Goal: Task Accomplishment & Management: Manage account settings

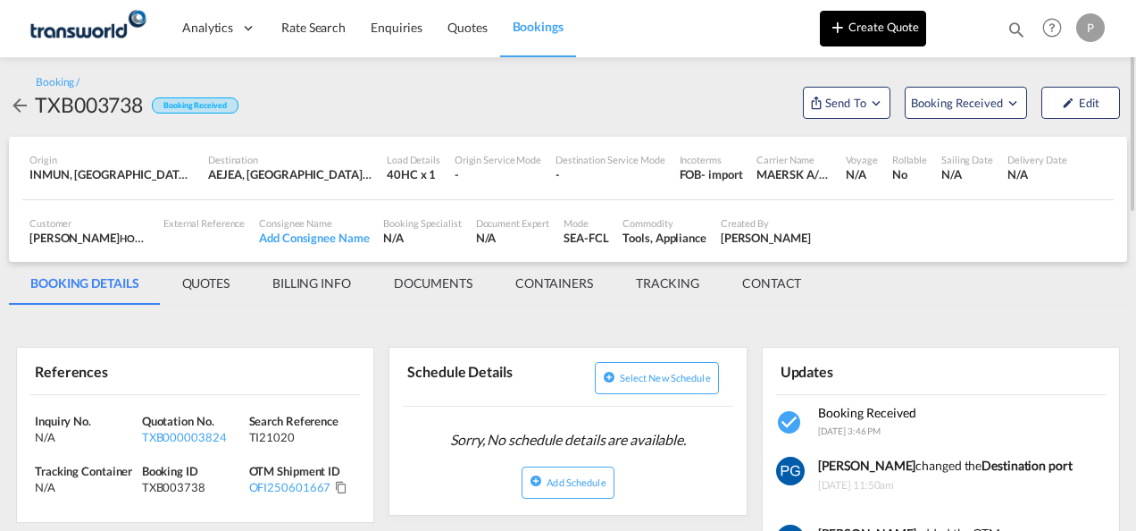
click at [872, 34] on button "Create Quote" at bounding box center [873, 29] width 106 height 36
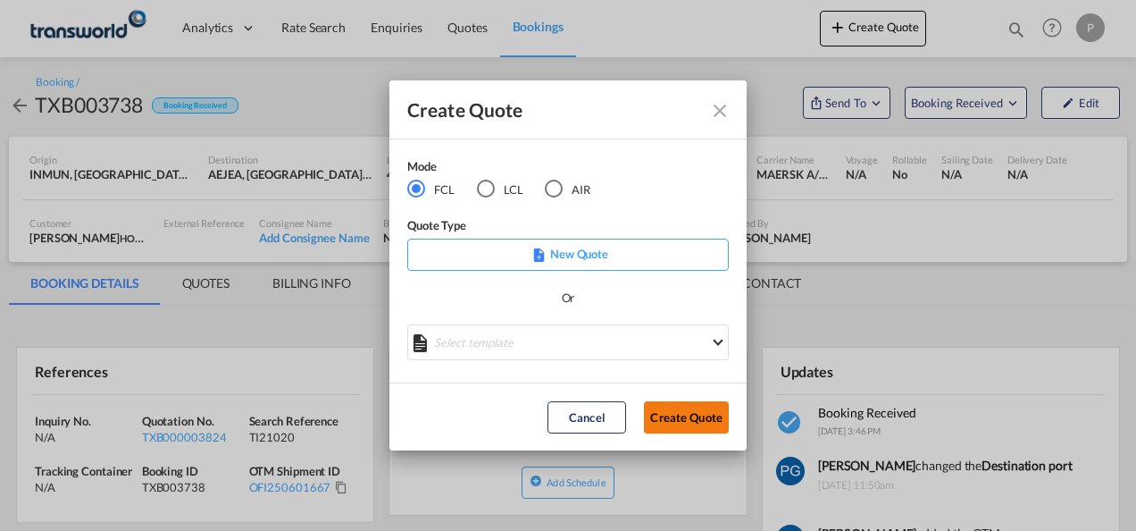
click at [670, 420] on button "Create Quote" at bounding box center [686, 417] width 85 height 32
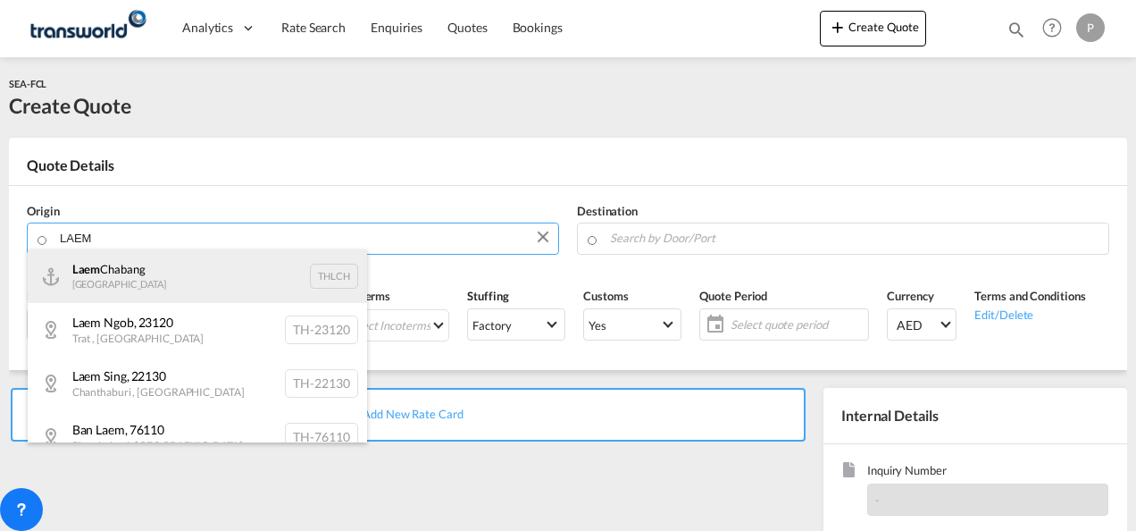
click at [132, 266] on div "Laem Chabang Thailand THLCH" at bounding box center [197, 276] width 339 height 54
type input "Laem Chabang, THLCH"
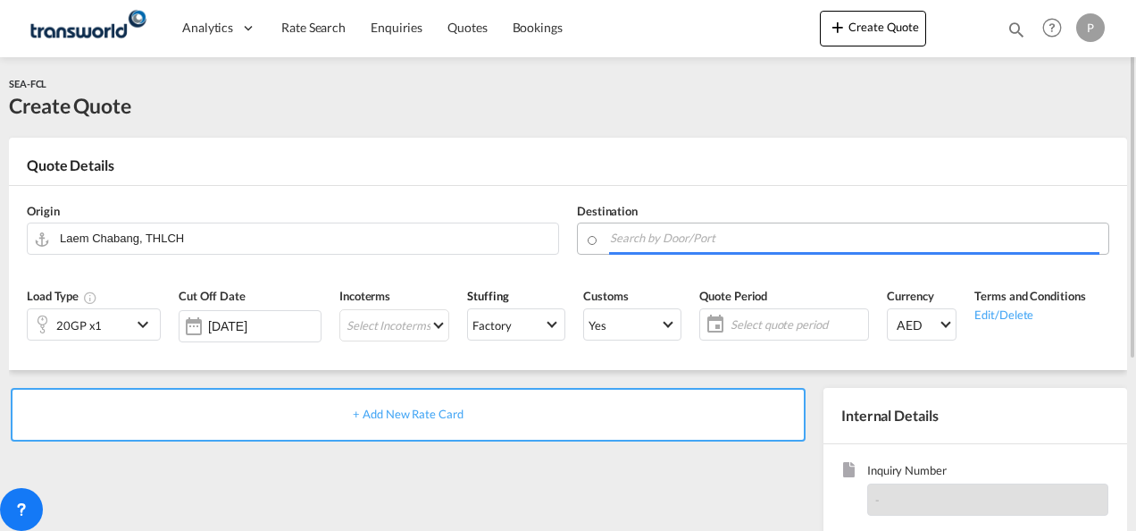
click at [650, 242] on input "Search by Door/Port" at bounding box center [855, 237] width 490 height 31
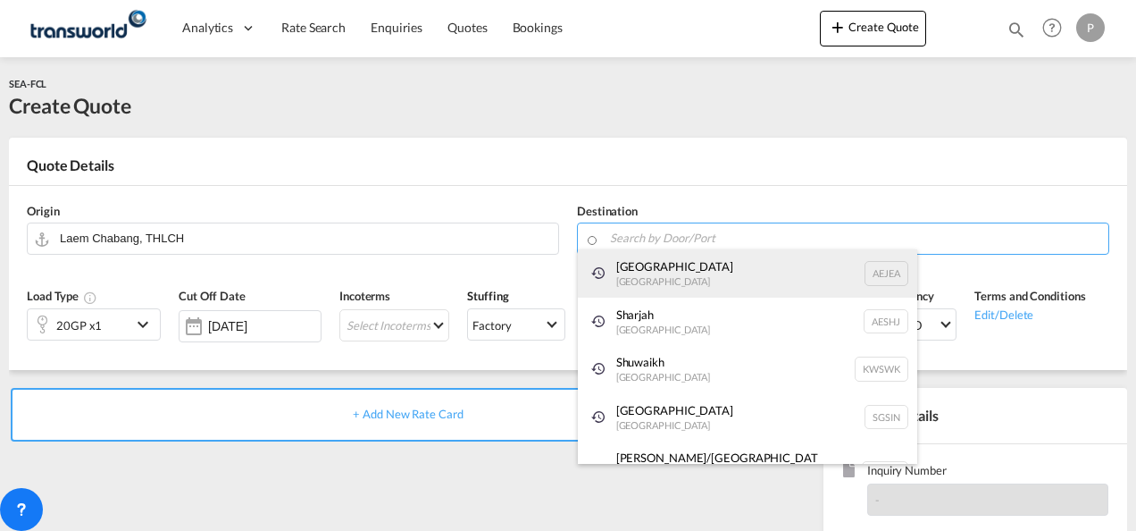
click at [649, 269] on div "[GEOGRAPHIC_DATA] [GEOGRAPHIC_DATA]" at bounding box center [747, 273] width 339 height 48
type input "[GEOGRAPHIC_DATA], [GEOGRAPHIC_DATA]"
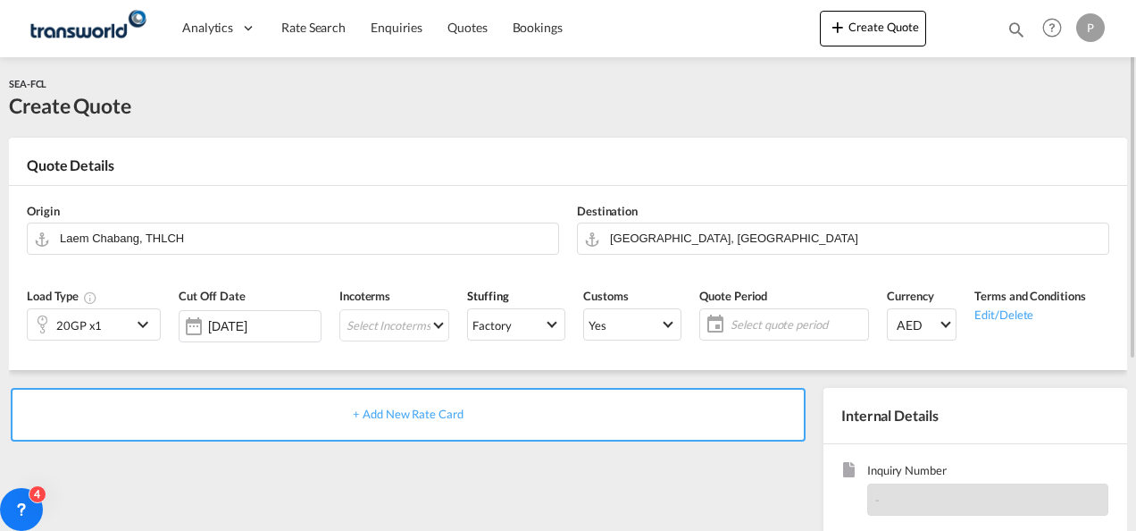
click at [137, 328] on md-icon "icon-chevron-down" at bounding box center [145, 324] width 27 height 21
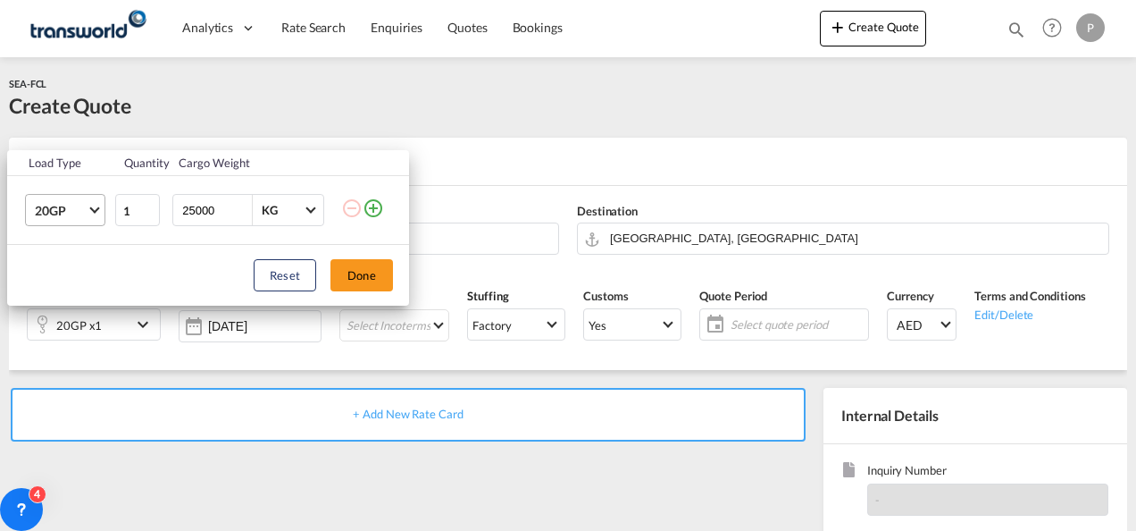
click at [95, 213] on span "Choose: \a20GP" at bounding box center [94, 209] width 10 height 10
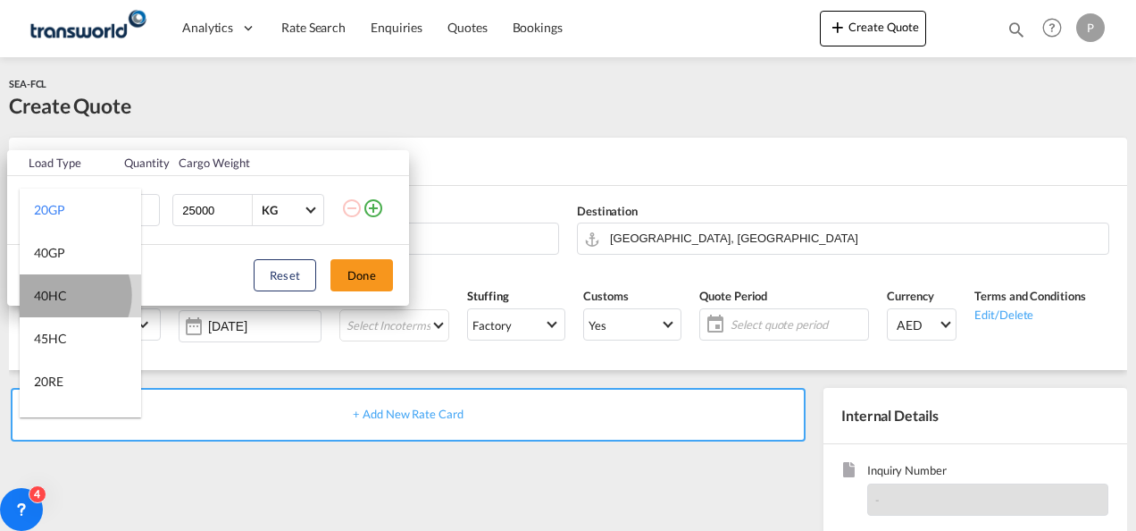
click at [65, 295] on div "40HC" at bounding box center [50, 296] width 33 height 18
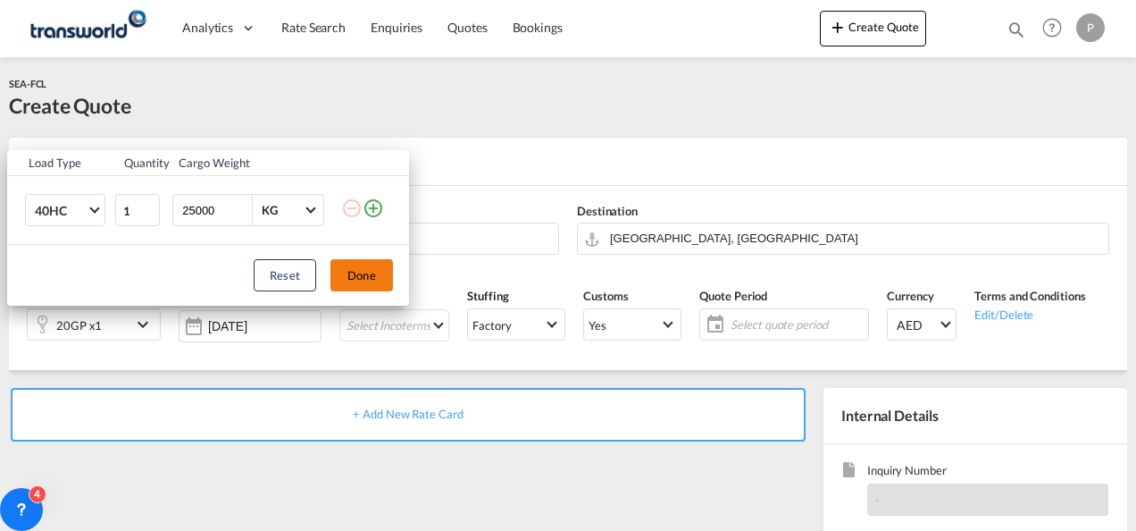
click at [363, 266] on button "Done" at bounding box center [362, 275] width 63 height 32
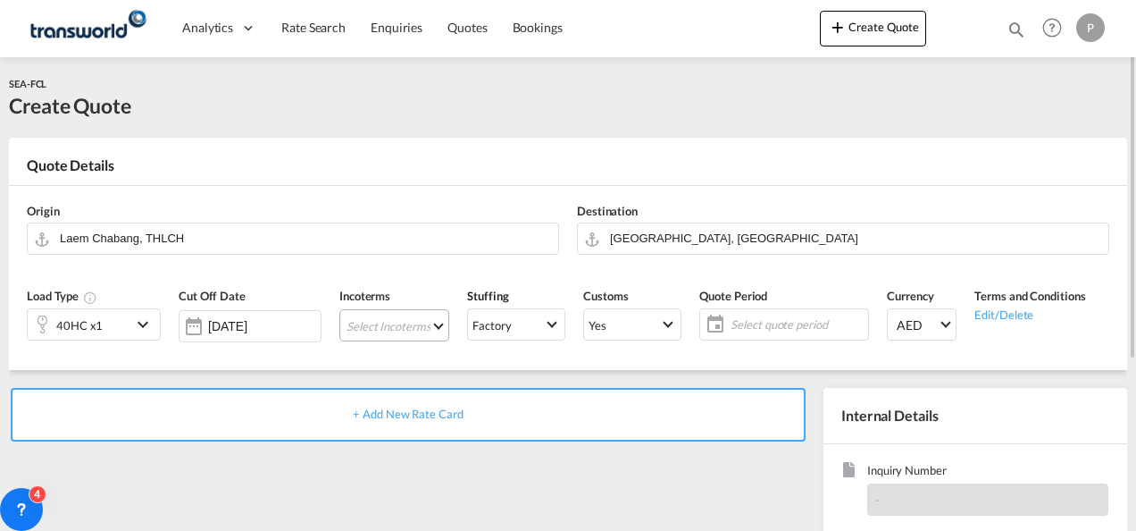
click at [383, 319] on md-select "Select Incoterms CIF - import Cost,Insurance and Freight CFR - export Cost and …" at bounding box center [394, 325] width 110 height 32
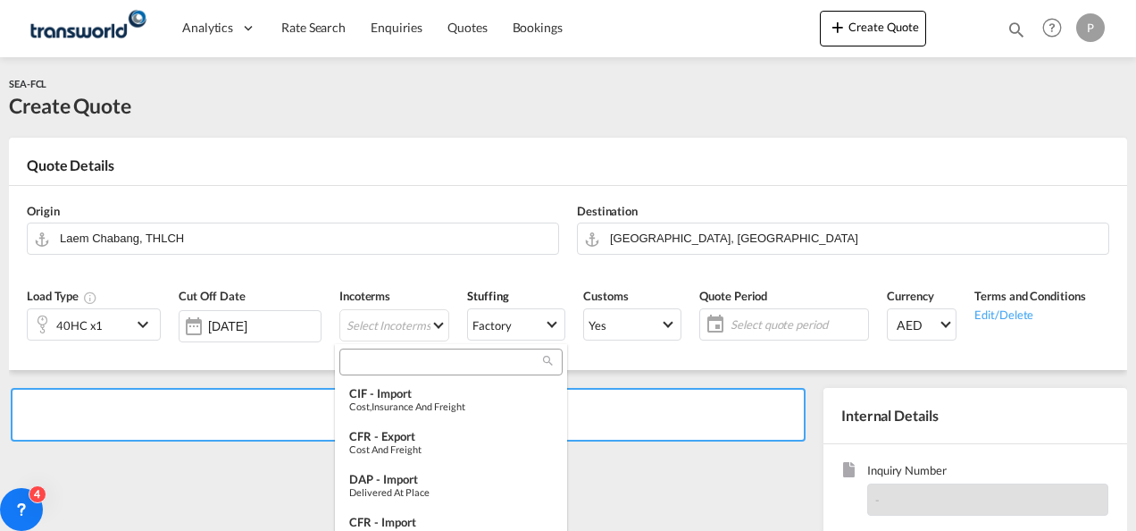
click at [364, 359] on input "search" at bounding box center [444, 362] width 198 height 16
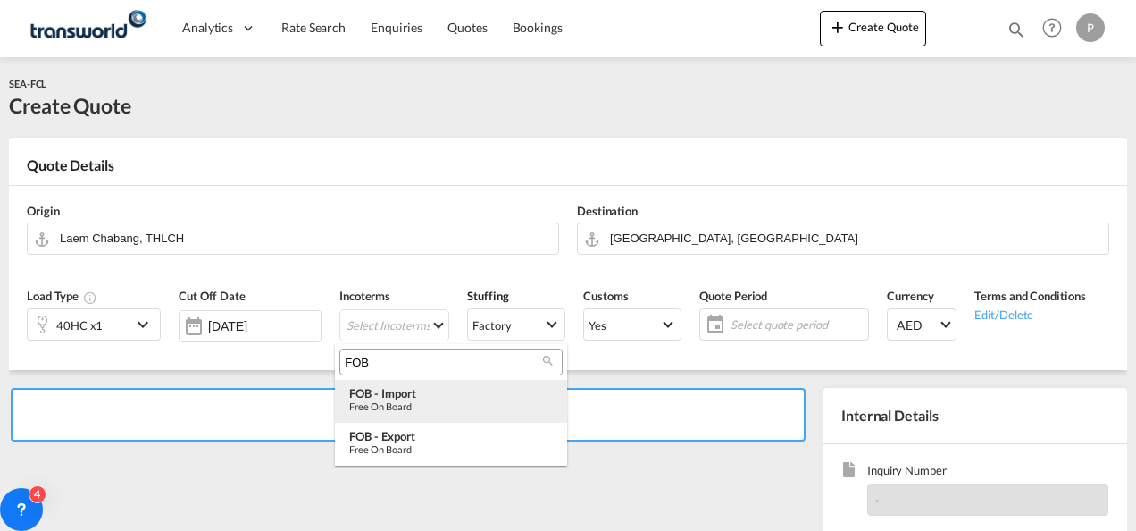
type input "FOB"
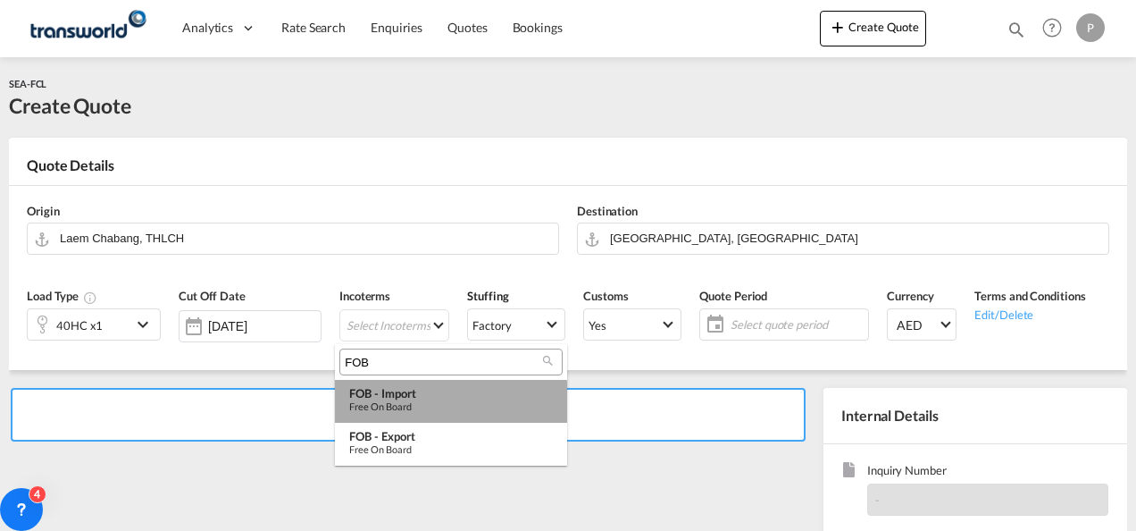
click at [380, 413] on md-option "FOB - import Free on Board" at bounding box center [451, 401] width 232 height 43
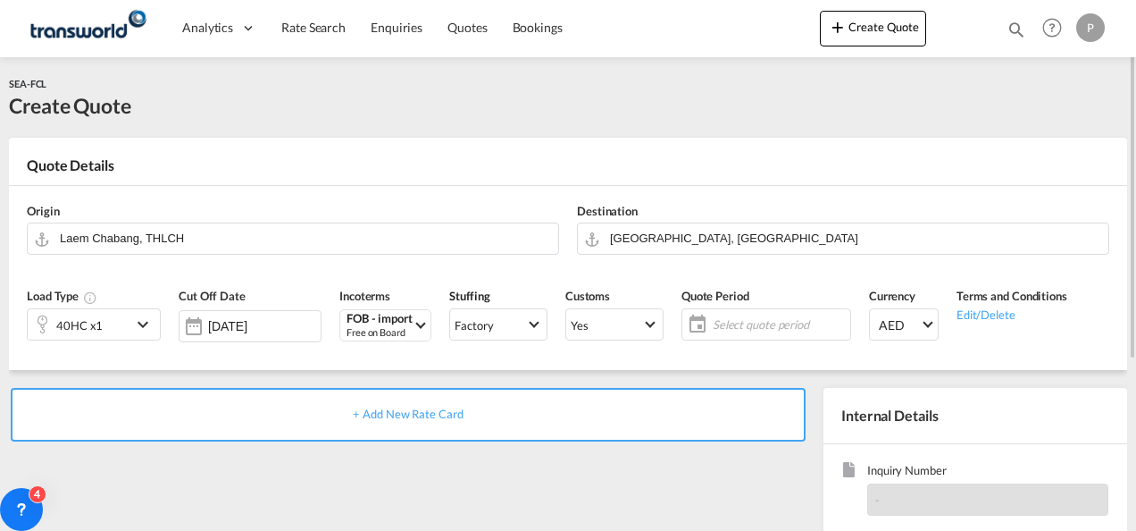
click at [739, 329] on span "Select quote period" at bounding box center [779, 324] width 133 height 16
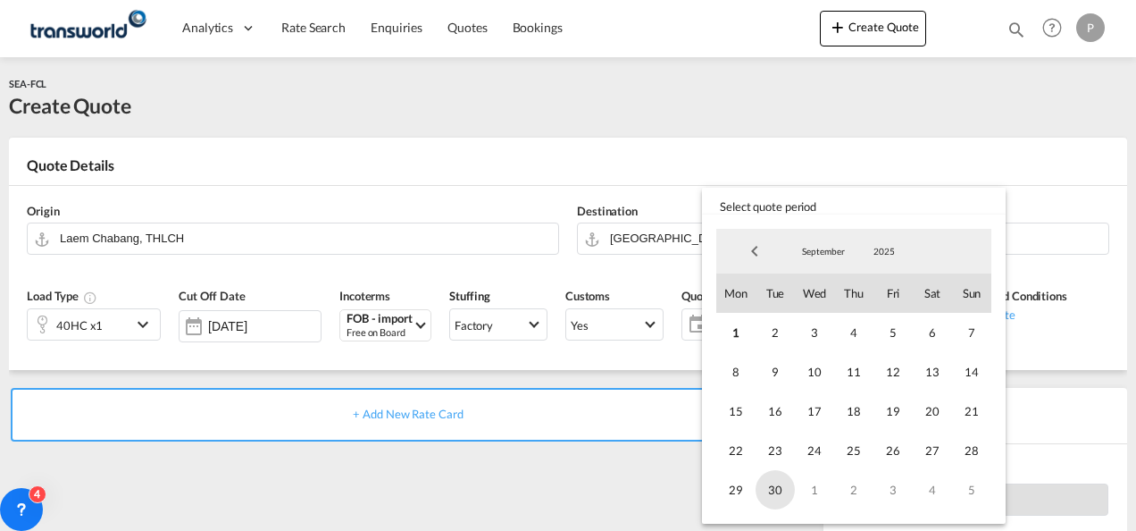
drag, startPoint x: 729, startPoint y: 335, endPoint x: 779, endPoint y: 483, distance: 156.5
click at [779, 483] on div "1 2 3 4 5 6 7 8 9 10 11 12 13 14 15 16 17 18 19 20 21 22 23 24 25 26 27 28 29 3…" at bounding box center [853, 411] width 275 height 197
click at [779, 483] on span "30" at bounding box center [775, 489] width 39 height 39
click at [741, 334] on span "1" at bounding box center [735, 332] width 39 height 39
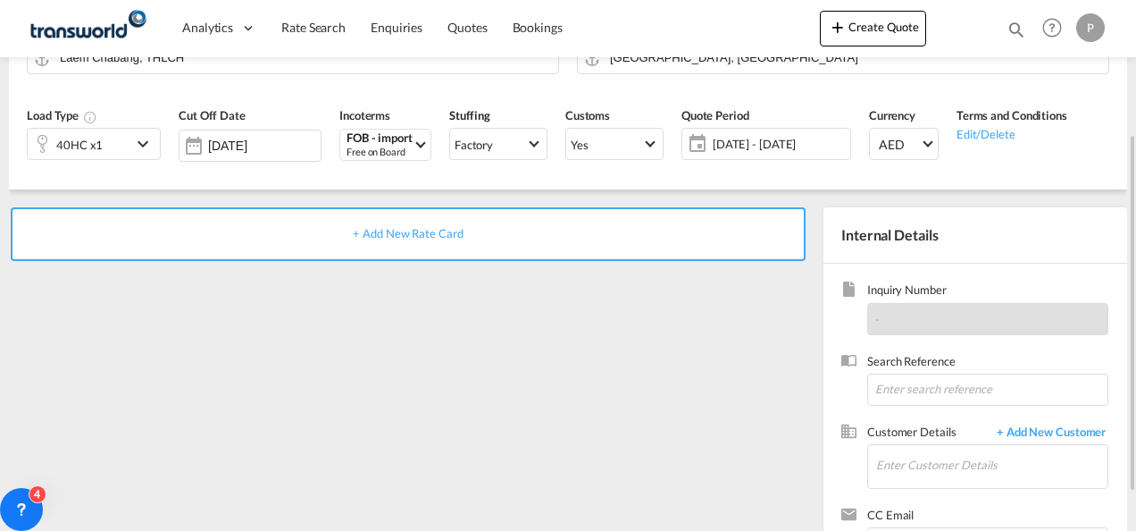
scroll to position [188, 0]
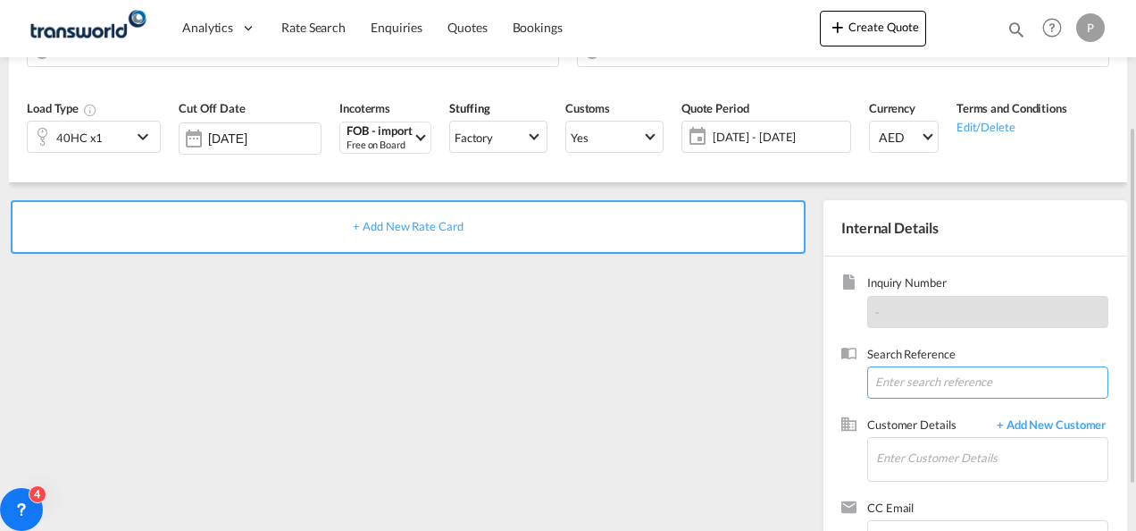
click at [900, 370] on input at bounding box center [987, 382] width 241 height 32
type input "TWG585"
click at [900, 456] on input "Enter Customer Details" at bounding box center [991, 458] width 231 height 40
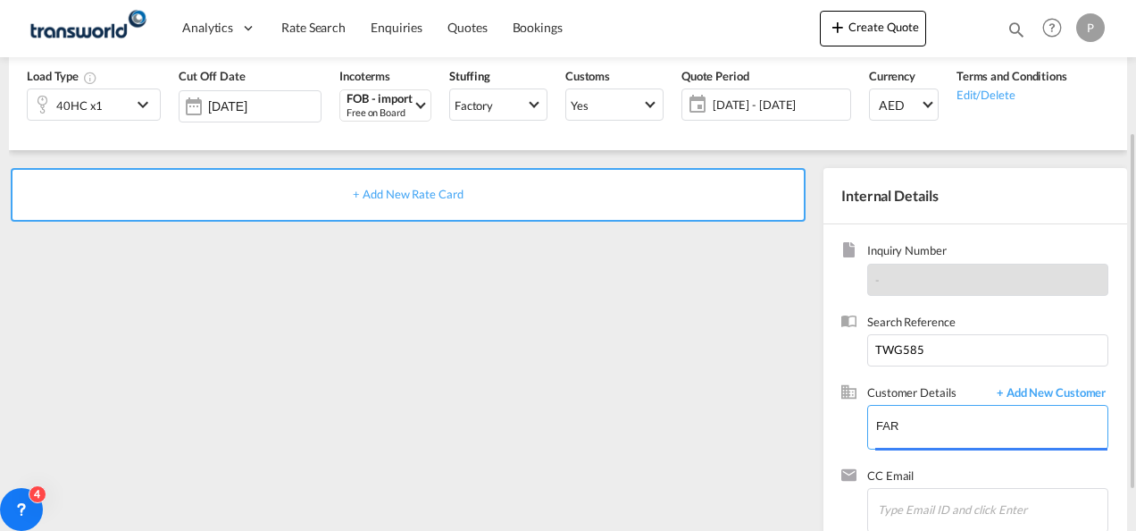
scroll to position [225, 0]
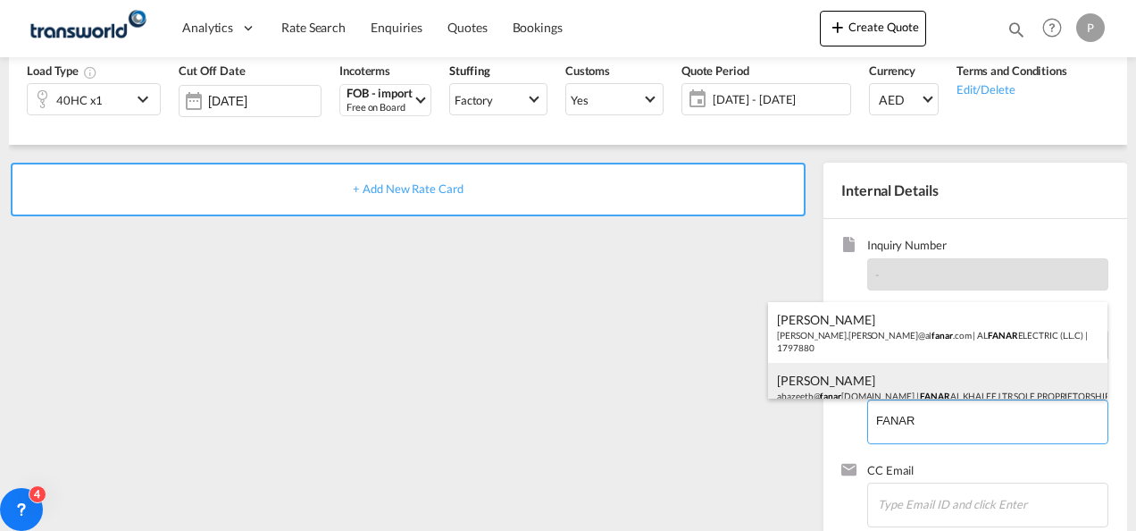
click at [838, 384] on div "[PERSON_NAME]@ fanar [DOMAIN_NAME] | FANAR AL KHALEEJ TR SOLE PROPRIETORSHIP LL…" at bounding box center [937, 393] width 339 height 61
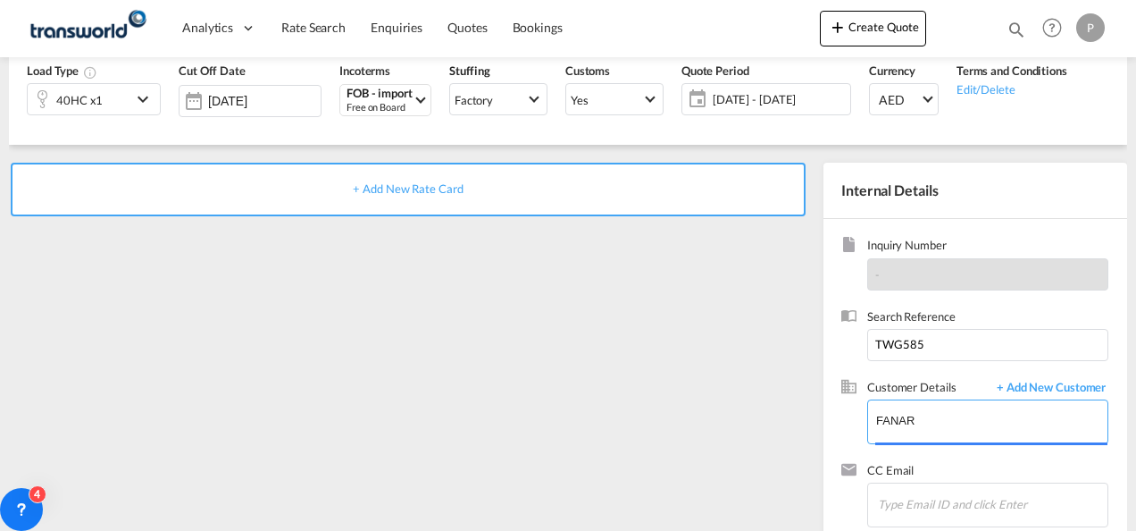
type input "FANAR AL KHALEEJ TR SOLE PROPRIETORSHIP LLC, [PERSON_NAME], [EMAIL_ADDRESS][DOM…"
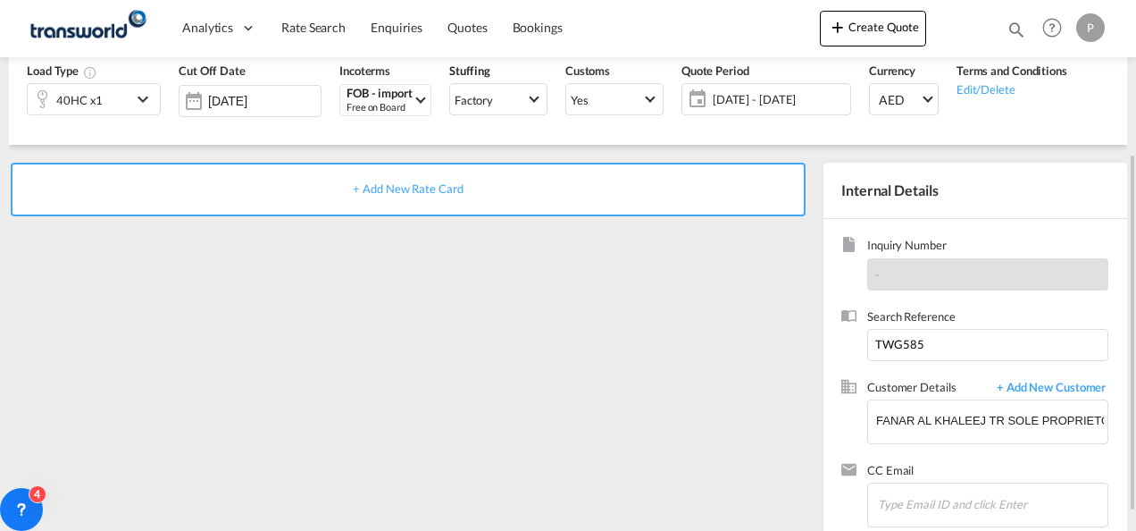
click at [393, 186] on span "+ Add New Rate Card" at bounding box center [408, 188] width 110 height 14
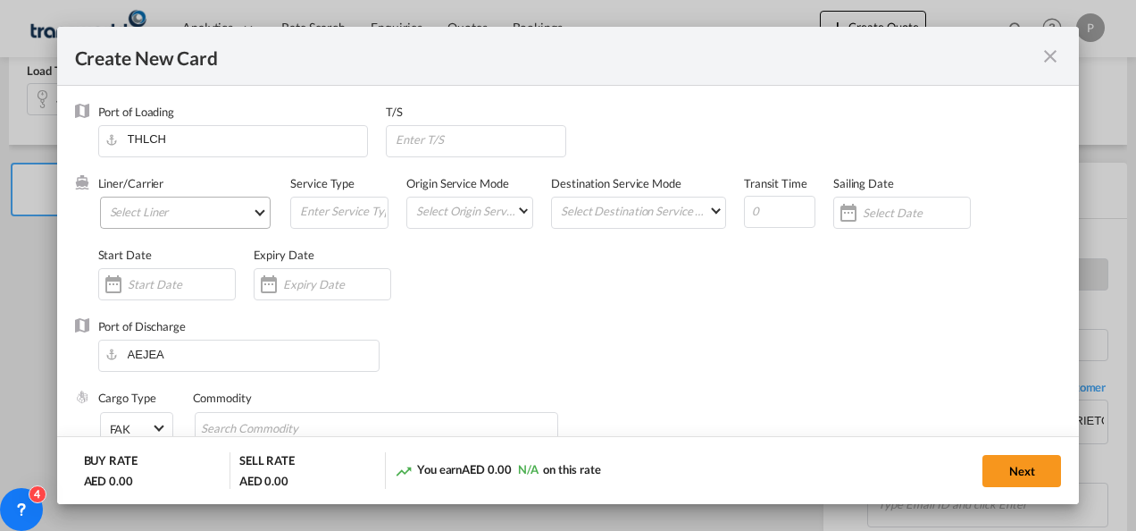
type input "Basic Ocean Freight"
select select "per equipment"
click at [159, 208] on md-select "Select Liner 2HM LOGISTICS D.O.O 2HM LOGISTICS D.O.O. / TDWC-CAPODISTRI 2HM LOG…" at bounding box center [186, 213] width 172 height 32
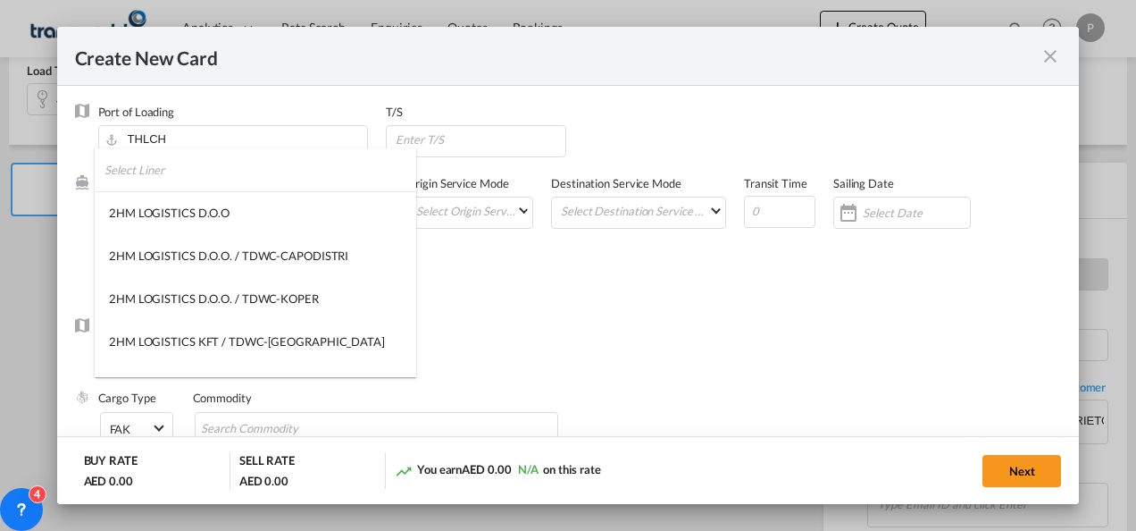
click at [586, 329] on md-backdrop at bounding box center [568, 265] width 1136 height 531
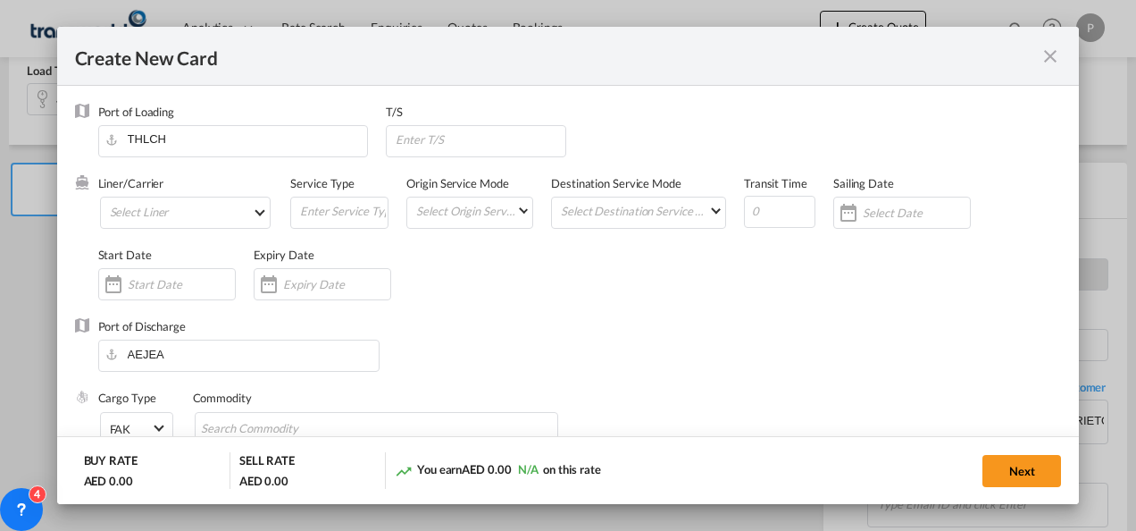
scroll to position [0, 0]
click at [1049, 62] on md-icon "icon-close fg-AAA8AD m-0 pointer" at bounding box center [1050, 56] width 21 height 21
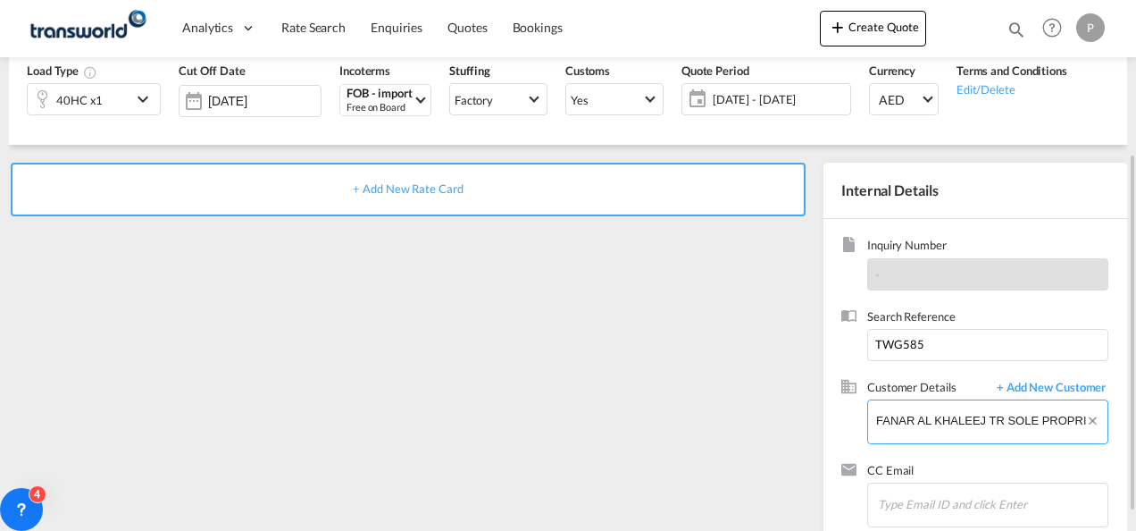
click at [935, 418] on input "FANAR AL KHALEEJ TR SOLE PROPRIETORSHIP LLC, [PERSON_NAME], [EMAIL_ADDRESS][DOM…" at bounding box center [991, 420] width 231 height 40
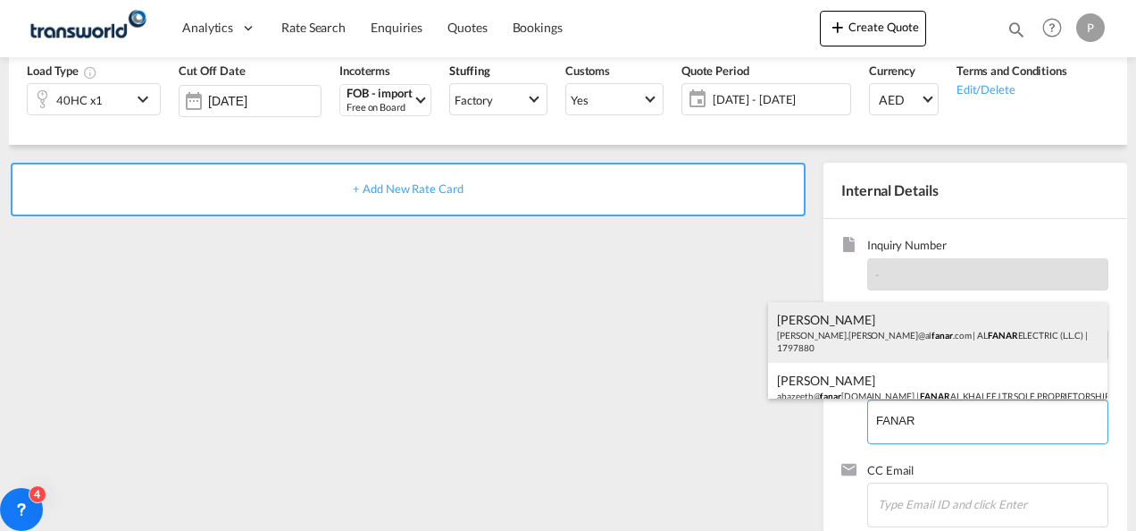
scroll to position [24, 0]
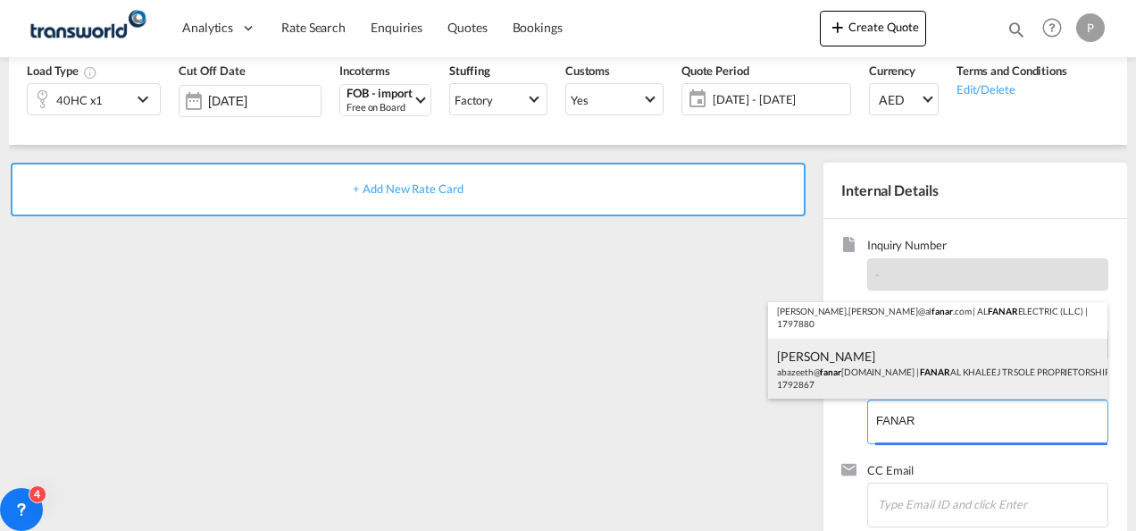
click at [842, 373] on div "[PERSON_NAME]@ fanar [DOMAIN_NAME] | FANAR AL KHALEEJ TR SOLE PROPRIETORSHIP LL…" at bounding box center [937, 369] width 339 height 61
type input "FANAR AL KHALEEJ TR SOLE PROPRIETORSHIP LLC, [PERSON_NAME], [EMAIL_ADDRESS][DOM…"
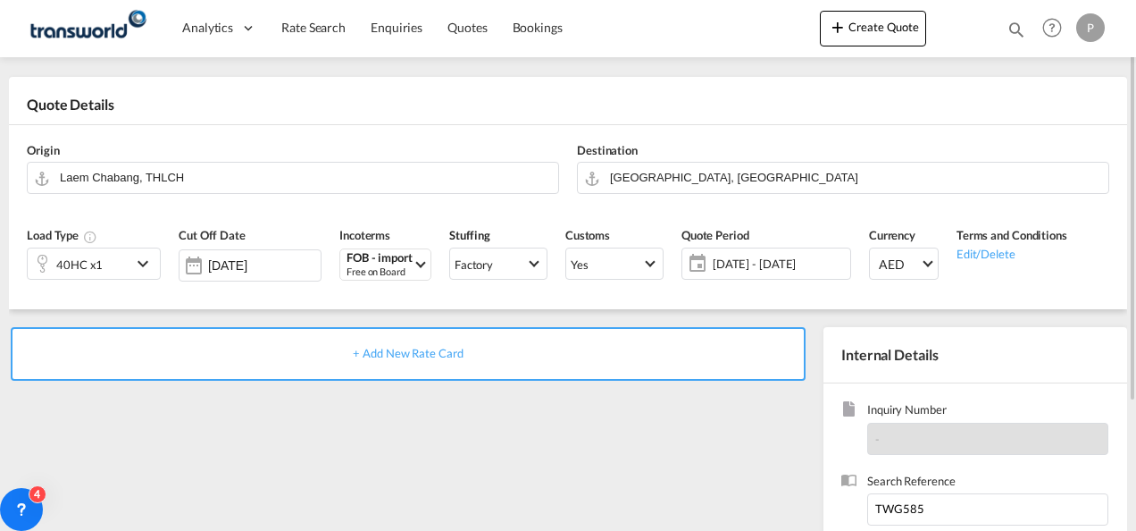
scroll to position [58, 0]
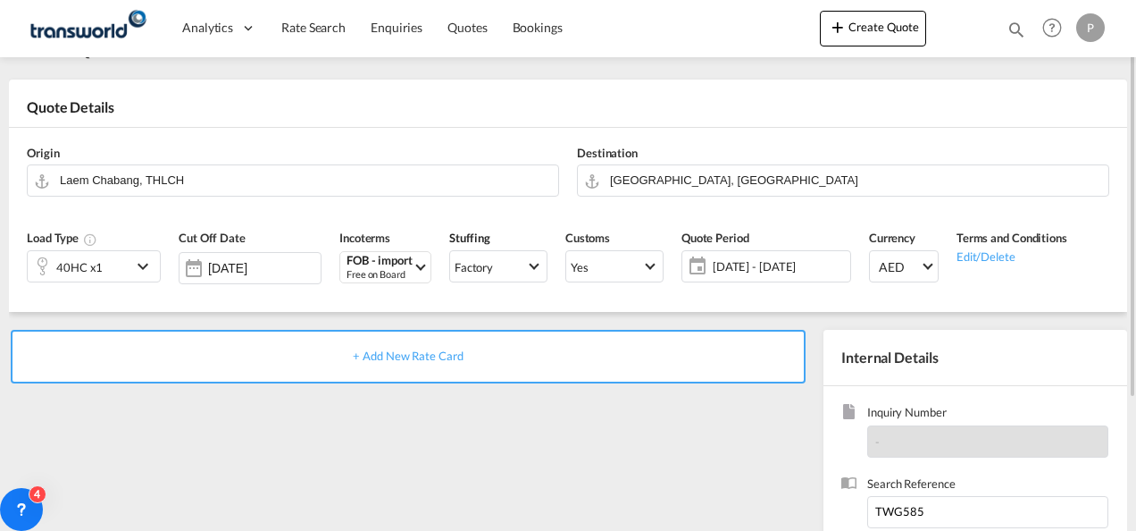
click at [418, 345] on div "+ Add New Rate Card" at bounding box center [408, 357] width 795 height 54
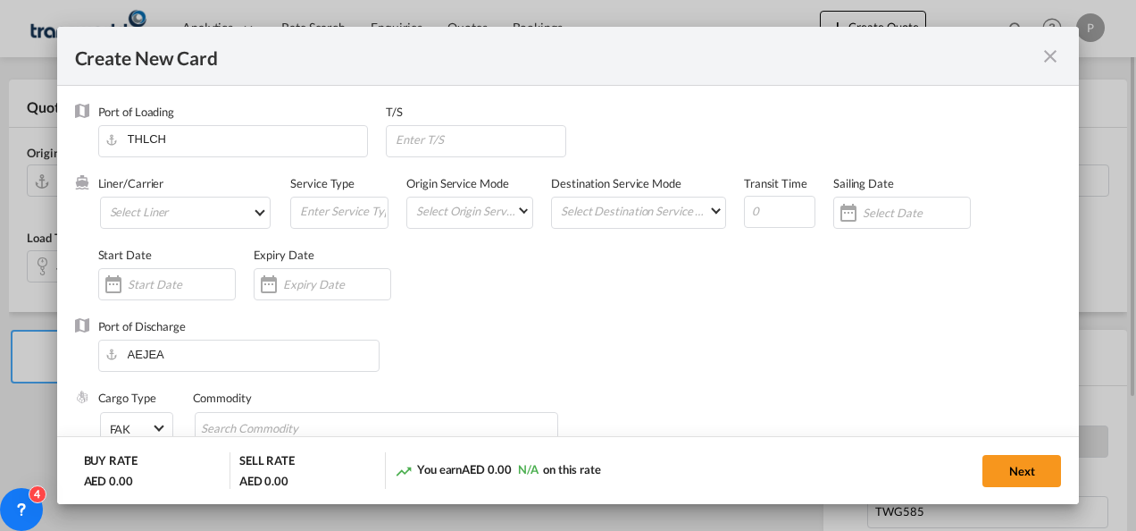
type input "Basic Ocean Freight"
select select "per equipment"
click at [150, 209] on md-select "Select Liner 2HM LOGISTICS D.O.O 2HM LOGISTICS D.O.O. / TDWC-CAPODISTRI 2HM LOG…" at bounding box center [186, 213] width 172 height 32
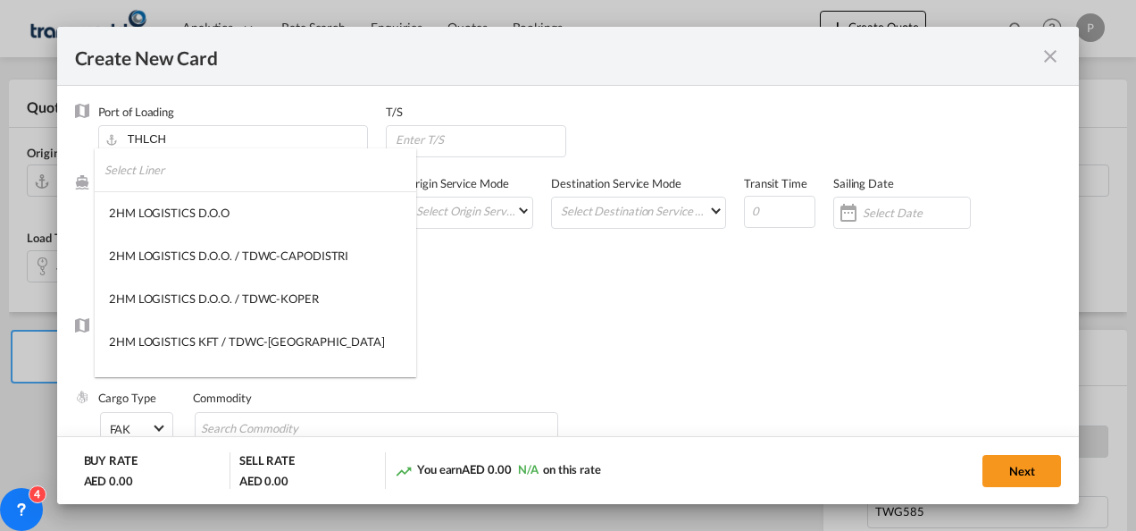
click at [213, 166] on input "search" at bounding box center [261, 169] width 312 height 43
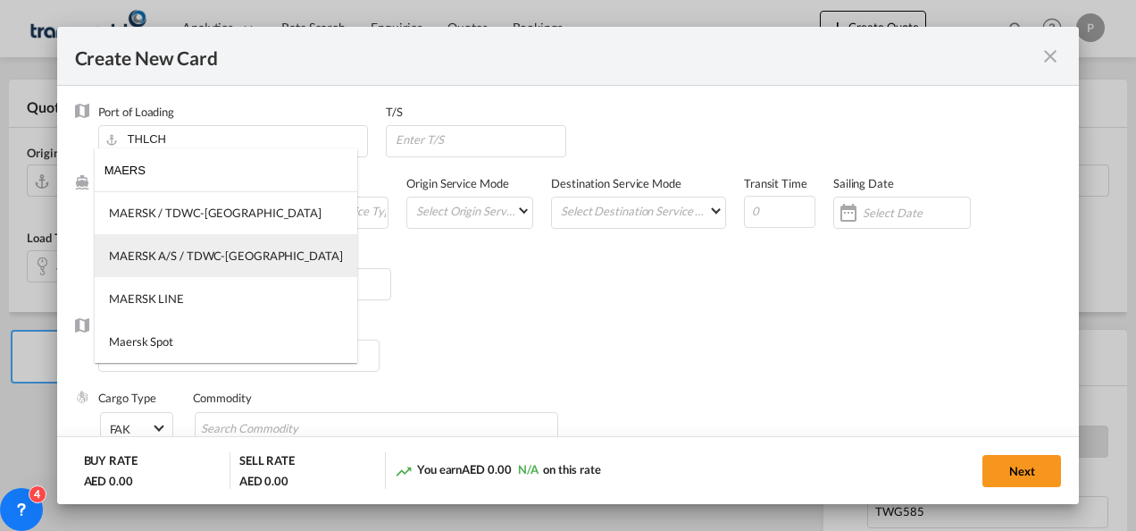
type input "MAERS"
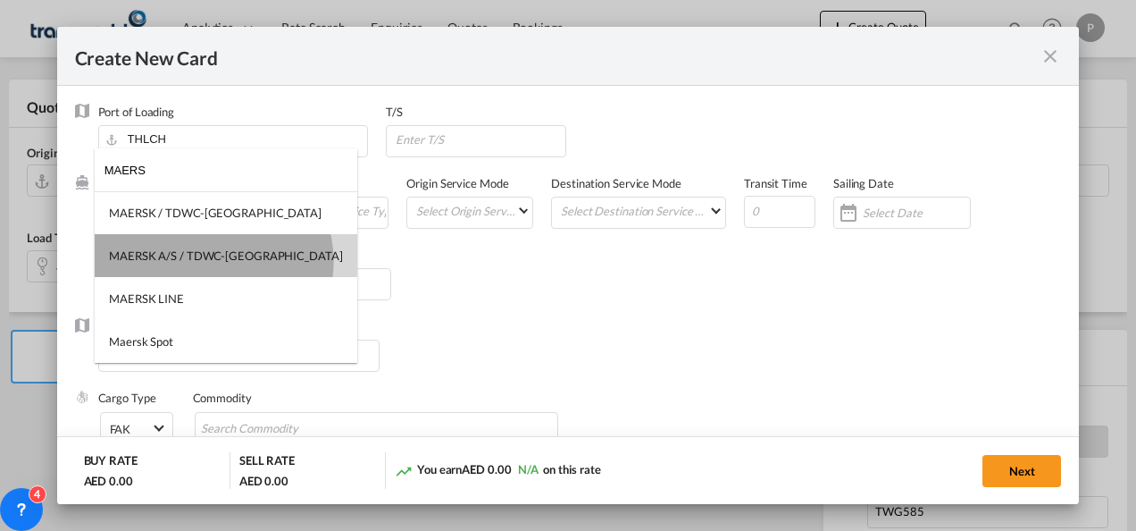
click at [213, 261] on div "MAERSK A/S / TDWC-[GEOGRAPHIC_DATA]" at bounding box center [226, 255] width 234 height 16
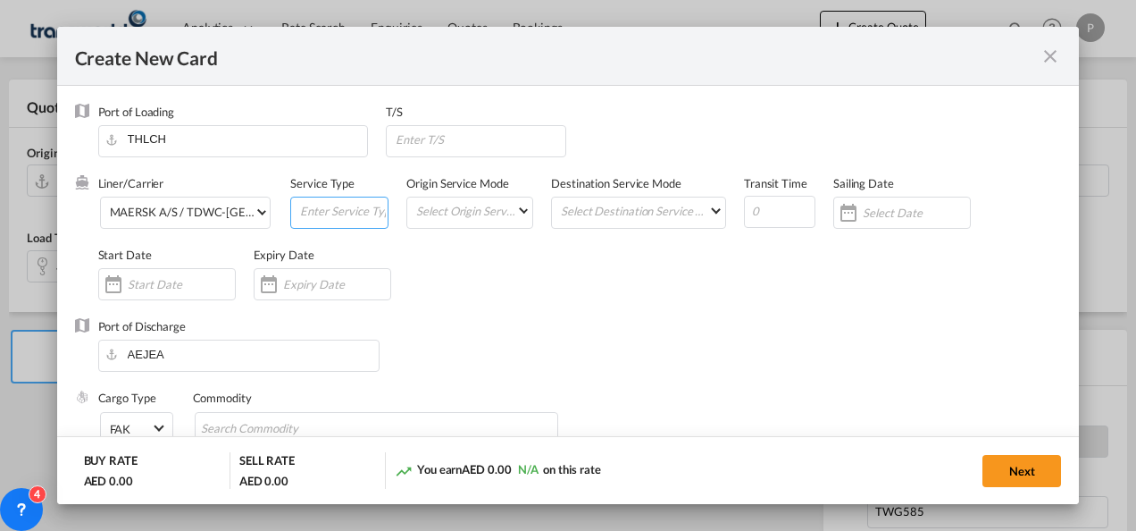
click at [313, 206] on input "Create New Card ..." at bounding box center [342, 210] width 89 height 27
type input "FOB IMPORT"
click at [288, 286] on input "Create New Card ..." at bounding box center [336, 284] width 107 height 14
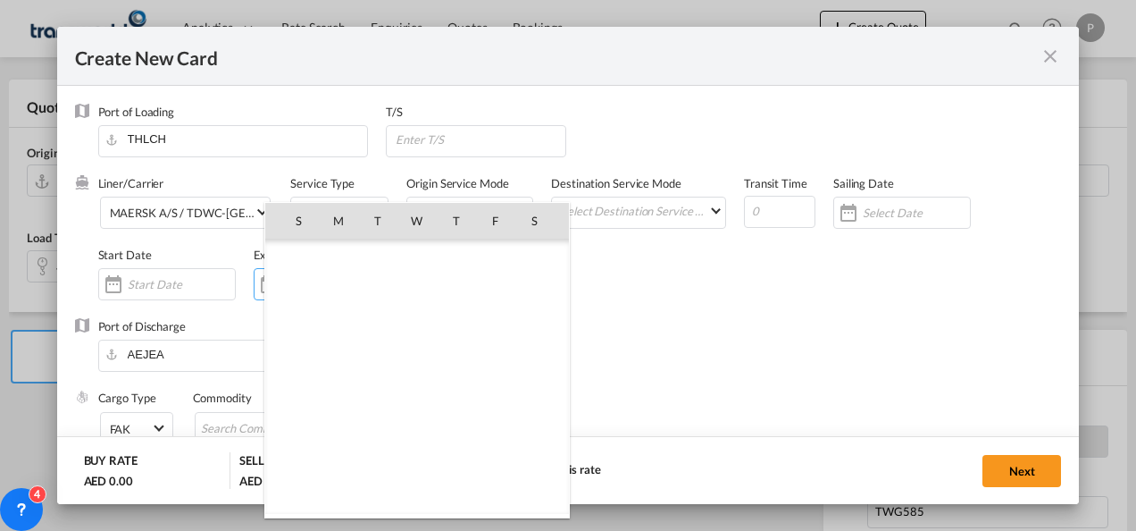
scroll to position [413791, 0]
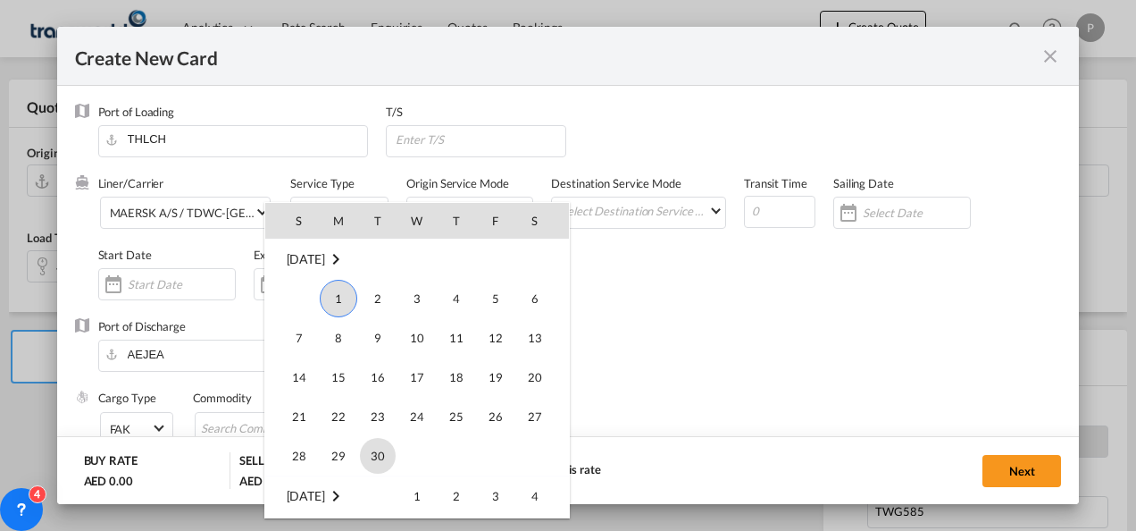
click at [364, 459] on span "30" at bounding box center [378, 456] width 36 height 36
type input "[DATE]"
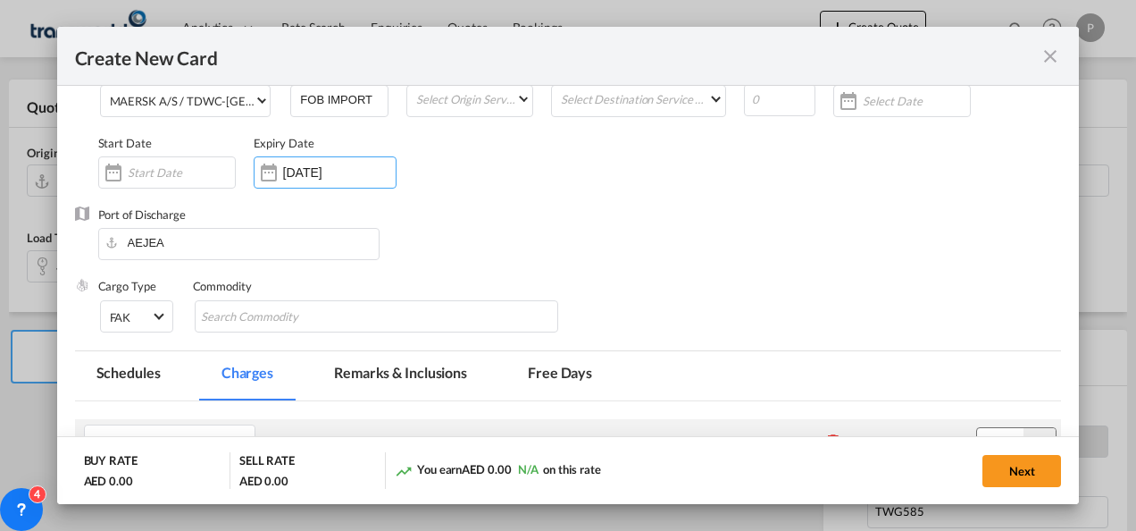
scroll to position [118, 0]
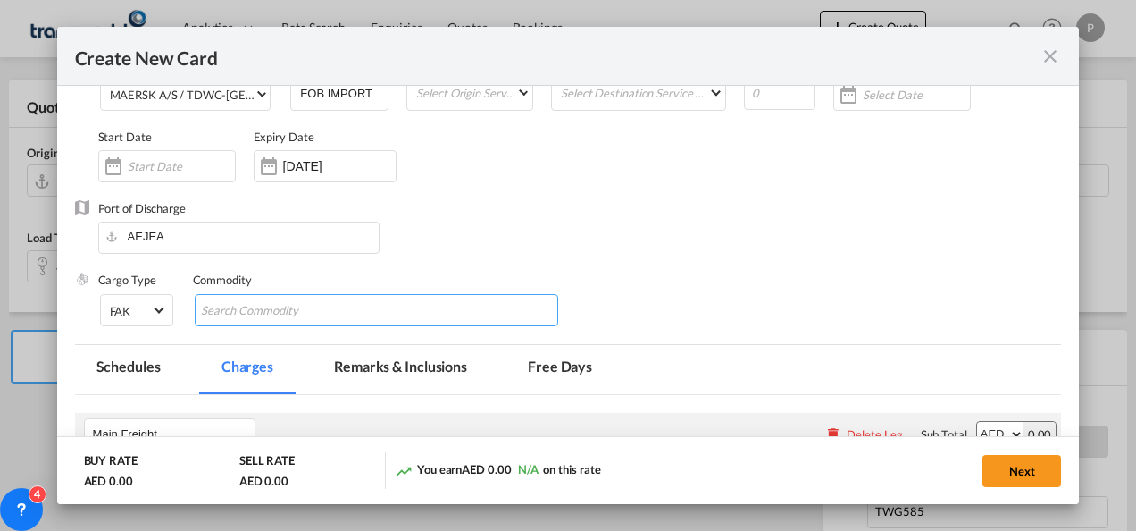
click at [337, 307] on input "Chips input." at bounding box center [282, 311] width 163 height 29
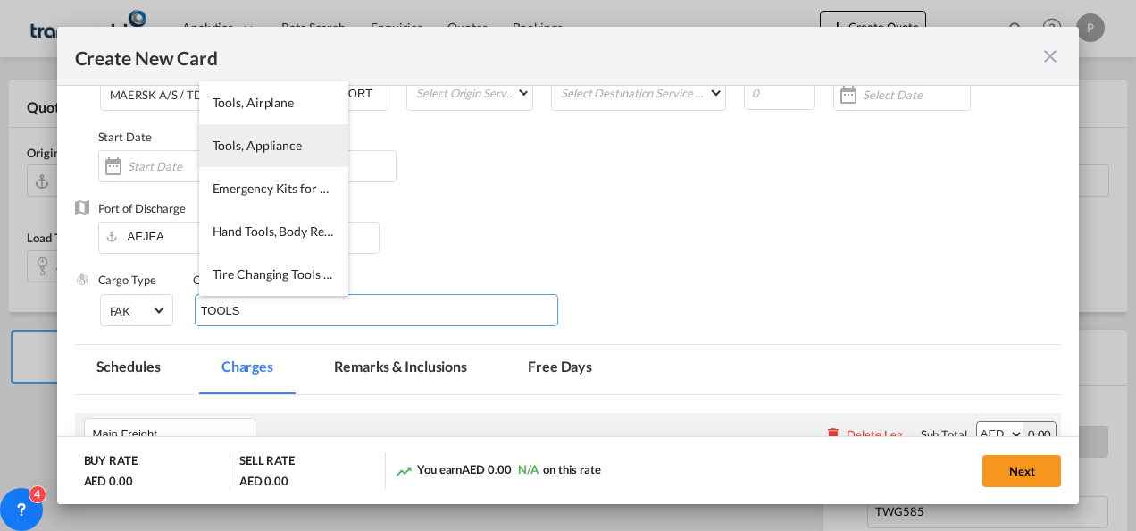
type input "TOOLS"
click at [239, 163] on li "Tools, Appliance" at bounding box center [273, 145] width 149 height 43
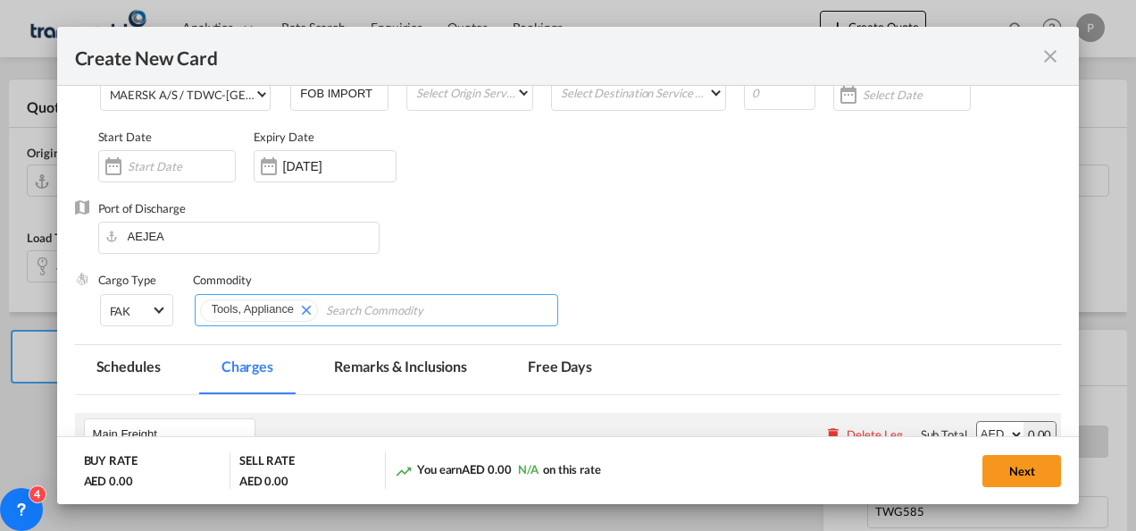
scroll to position [339, 0]
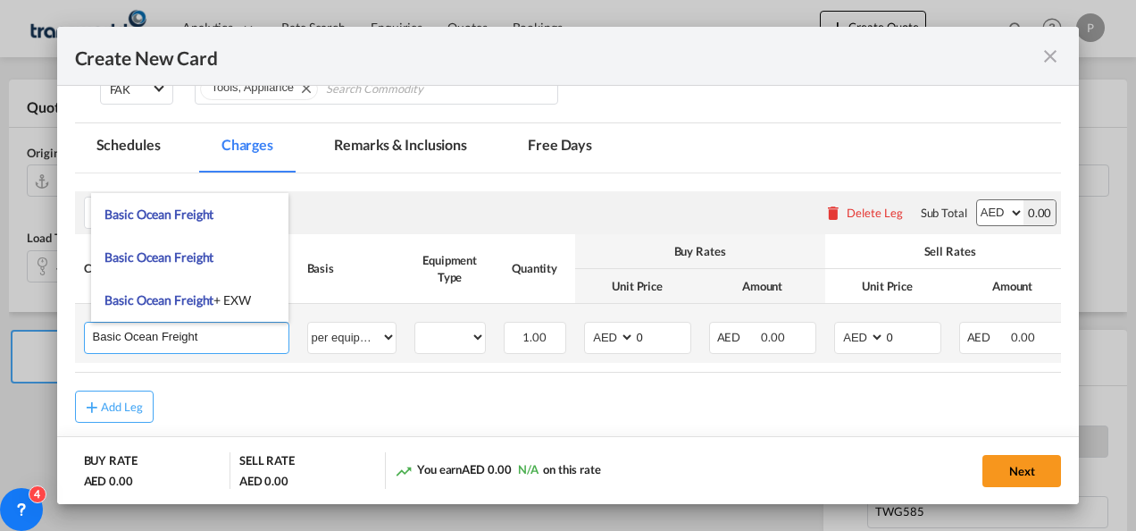
click at [205, 337] on input "Basic Ocean Freight" at bounding box center [191, 335] width 196 height 27
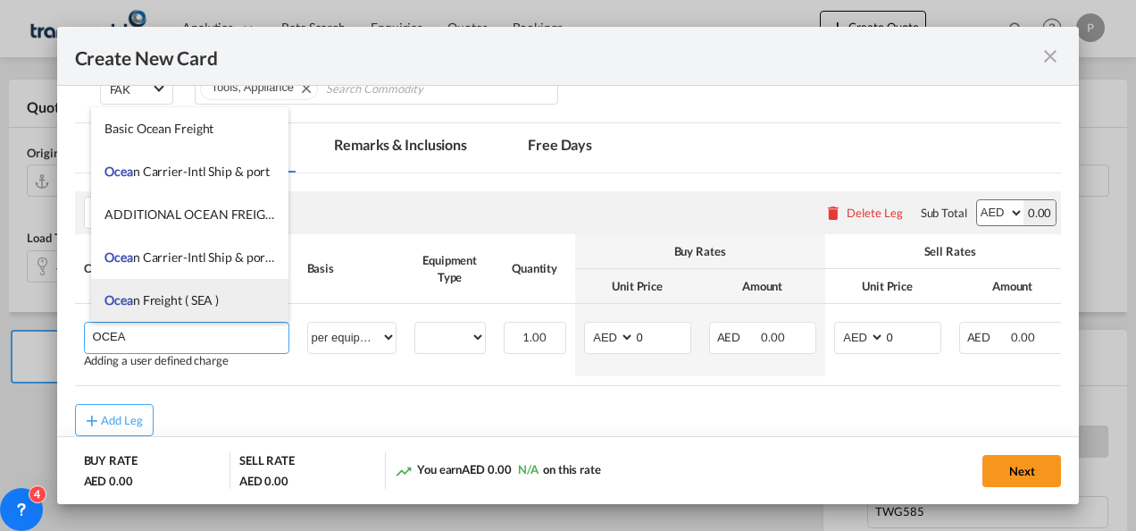
click at [175, 293] on span "Ocea n Freight ( SEA )" at bounding box center [162, 299] width 114 height 15
type input "Ocean Freight ( SEA )"
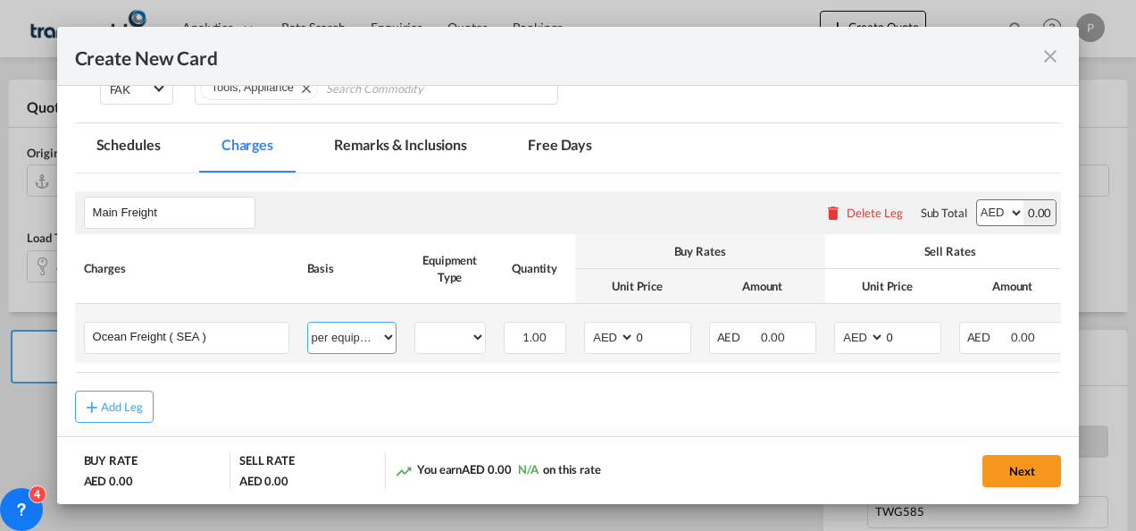
click at [347, 336] on select "per equipment per container per B/L per shipping bill per shipment % on freight…" at bounding box center [352, 336] width 88 height 29
select select "per shipment"
click at [308, 322] on select "per equipment per container per B/L per shipping bill per shipment % on freight…" at bounding box center [352, 336] width 88 height 29
click at [606, 334] on select "AED AFN ALL AMD ANG AOA ARS AUD AWG AZN BAM BBD BDT BGN BHD BIF BMD BND [PERSON…" at bounding box center [611, 337] width 46 height 24
select select "string:USD"
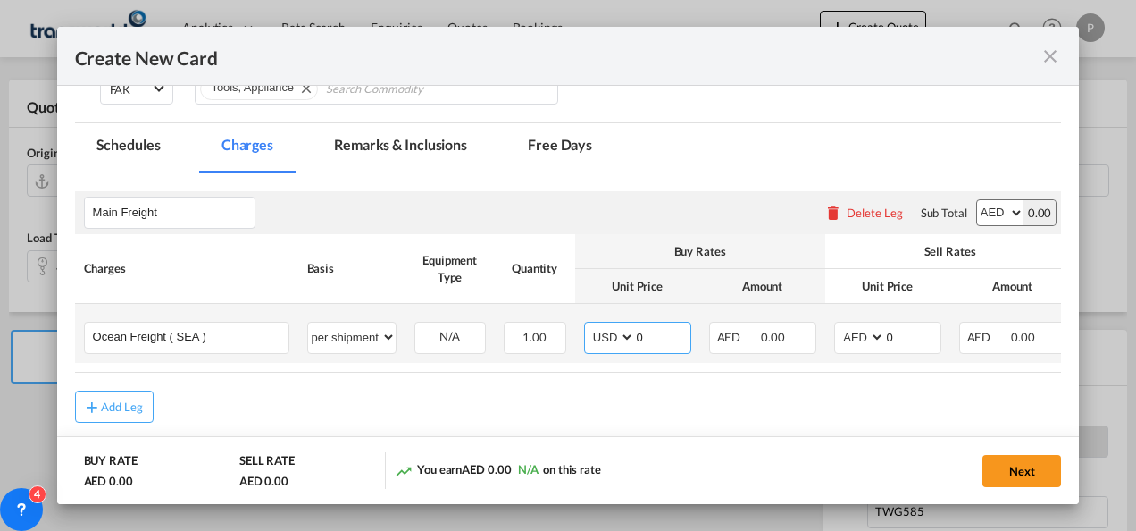
click at [588, 325] on select "AED AFN ALL AMD ANG AOA ARS AUD AWG AZN BAM BBD BDT BGN BHD BIF BMD BND [PERSON…" at bounding box center [611, 337] width 46 height 24
click at [652, 329] on input "0" at bounding box center [662, 335] width 55 height 27
type input "1475"
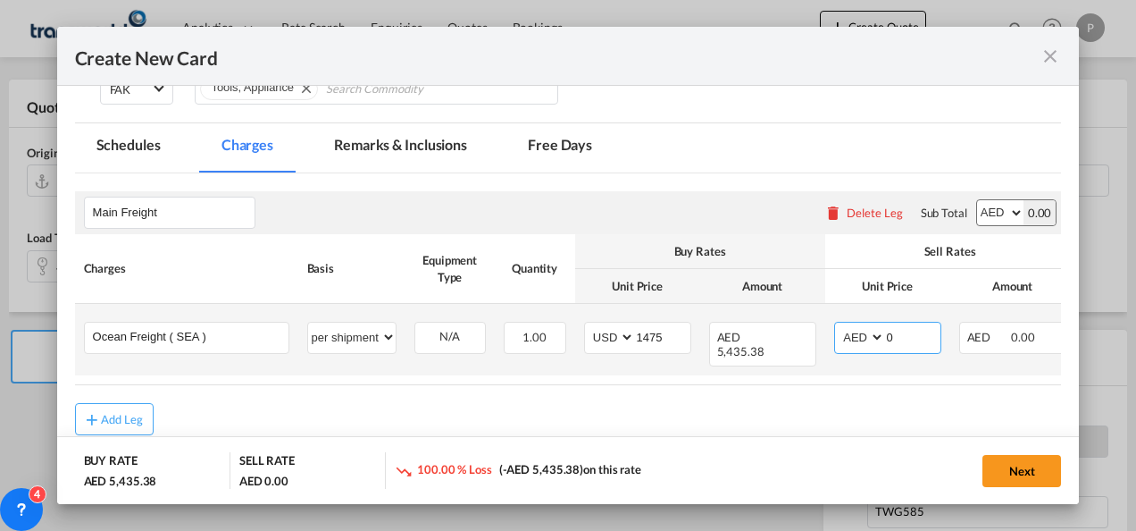
click at [857, 336] on select "AED AFN ALL AMD ANG AOA ARS AUD AWG AZN BAM BBD BDT BGN BHD BIF BMD BND [PERSON…" at bounding box center [861, 337] width 46 height 24
select select "string:USD"
click at [838, 325] on select "AED AFN ALL AMD ANG AOA ARS AUD AWG AZN BAM BBD BDT BGN BHD BIF BMD BND [PERSON…" at bounding box center [861, 337] width 46 height 24
click at [899, 343] on input "0" at bounding box center [912, 335] width 55 height 27
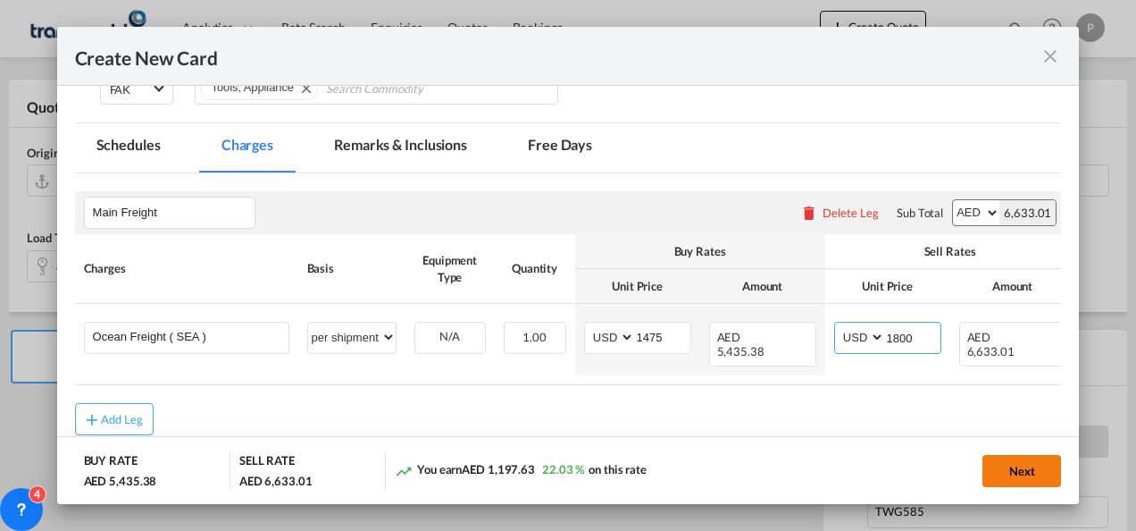
type input "1800"
click at [1008, 465] on button "Next" at bounding box center [1022, 471] width 79 height 32
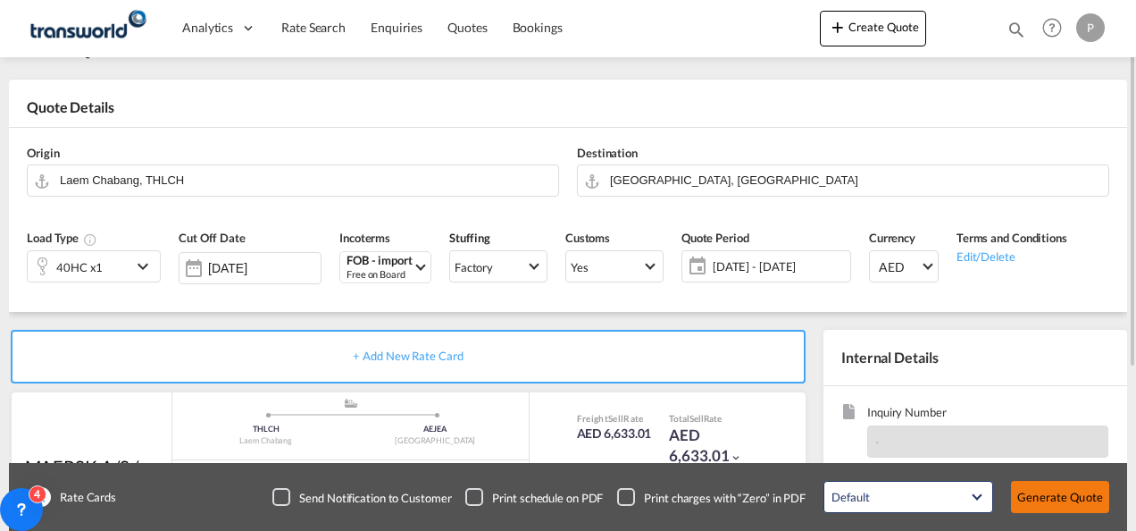
click at [1079, 495] on button "Generate Quote" at bounding box center [1060, 497] width 98 height 32
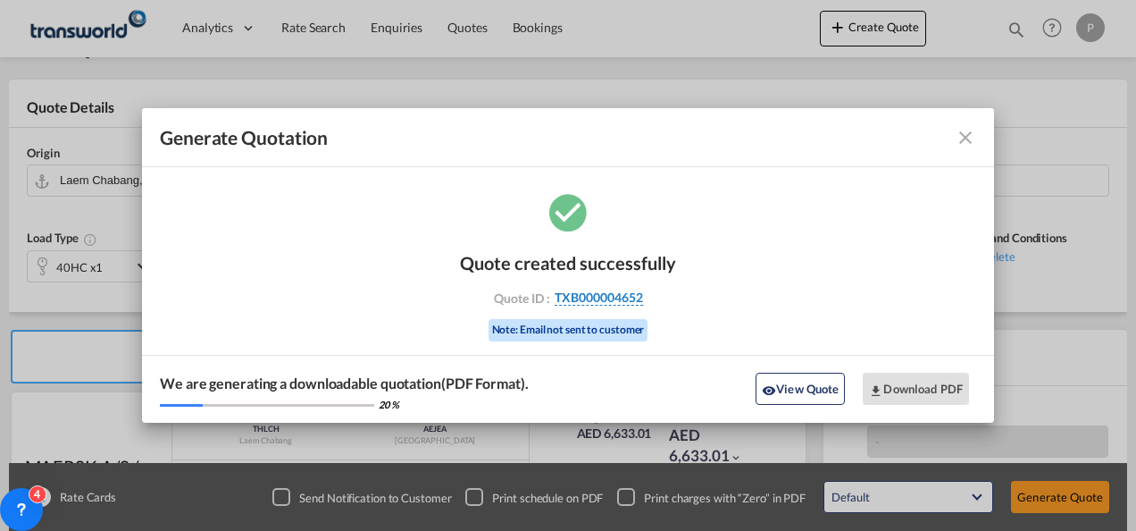
click at [631, 297] on span "TXB000004652" at bounding box center [599, 297] width 88 height 16
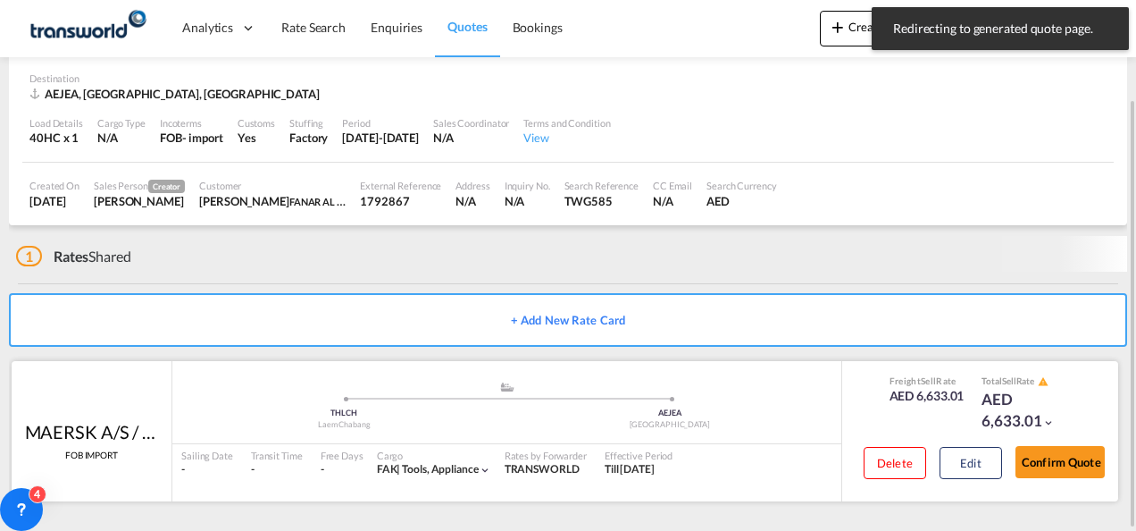
scroll to position [111, 0]
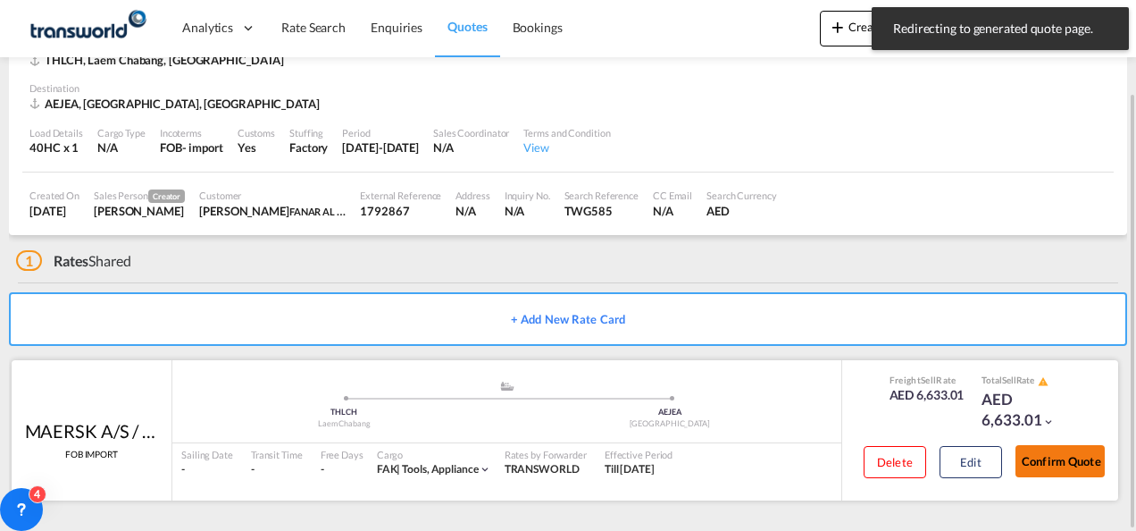
click at [1067, 466] on button "Confirm Quote" at bounding box center [1060, 461] width 89 height 32
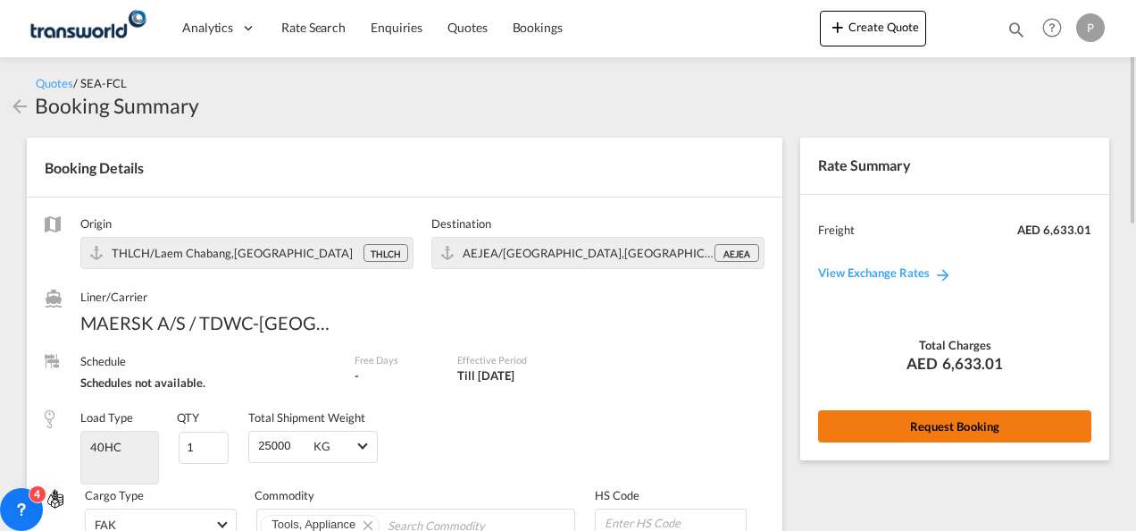
click at [912, 423] on button "Request Booking" at bounding box center [954, 426] width 273 height 32
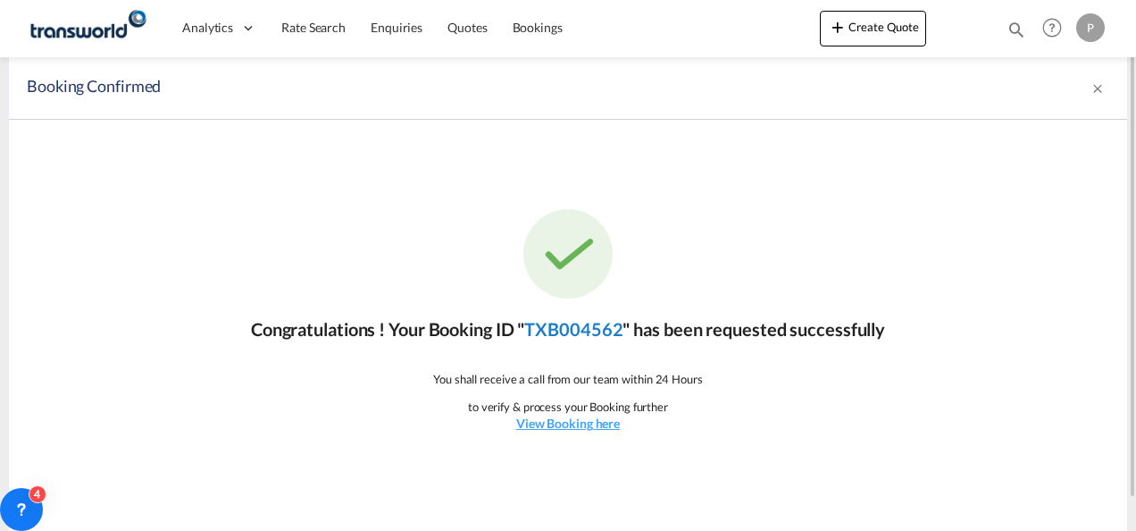
click at [573, 326] on link "TXB004562" at bounding box center [573, 328] width 98 height 21
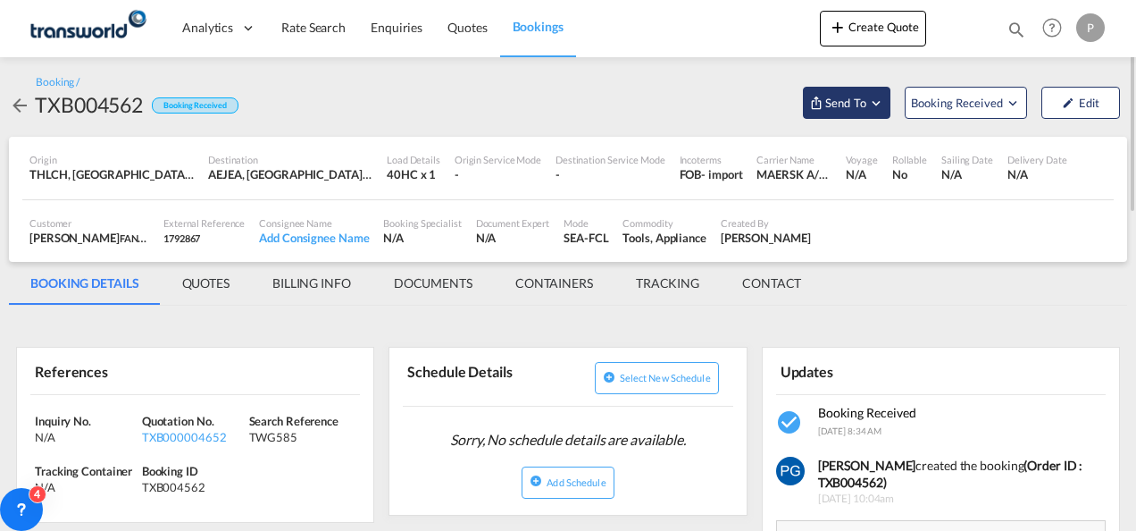
click at [854, 96] on span "Send To" at bounding box center [846, 103] width 45 height 18
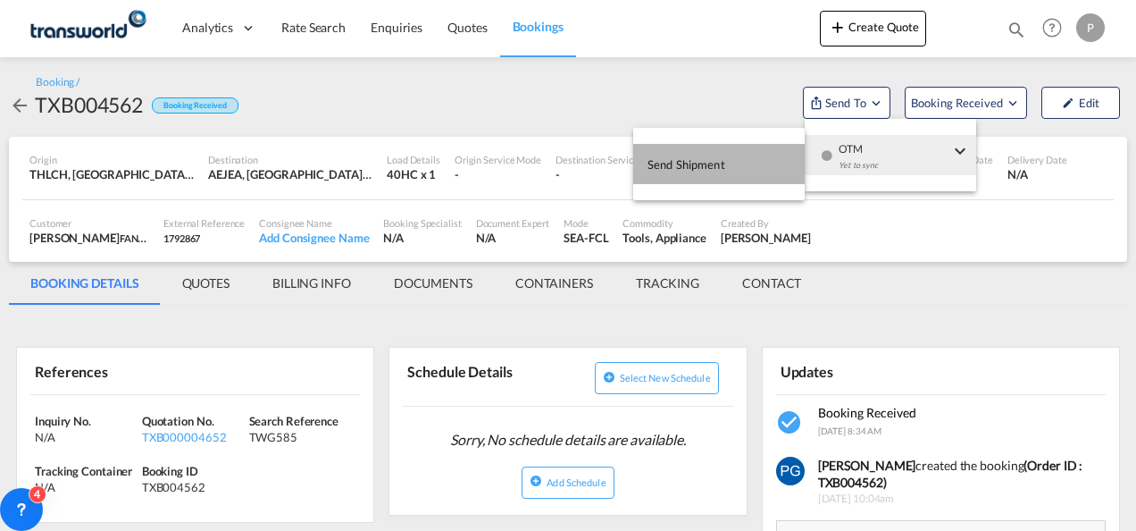
click at [738, 162] on button "Send Shipment" at bounding box center [719, 164] width 172 height 40
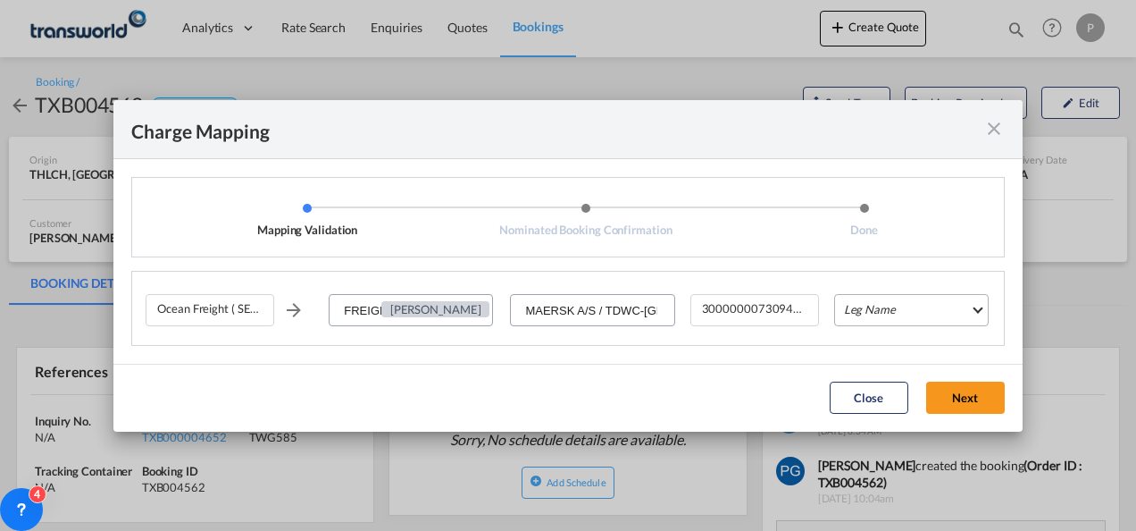
click at [858, 311] on md-select "Leg Name HANDLING ORIGIN VESSEL HANDLING DESTINATION OTHERS TL PICK UP CUSTOMS …" at bounding box center [911, 310] width 155 height 32
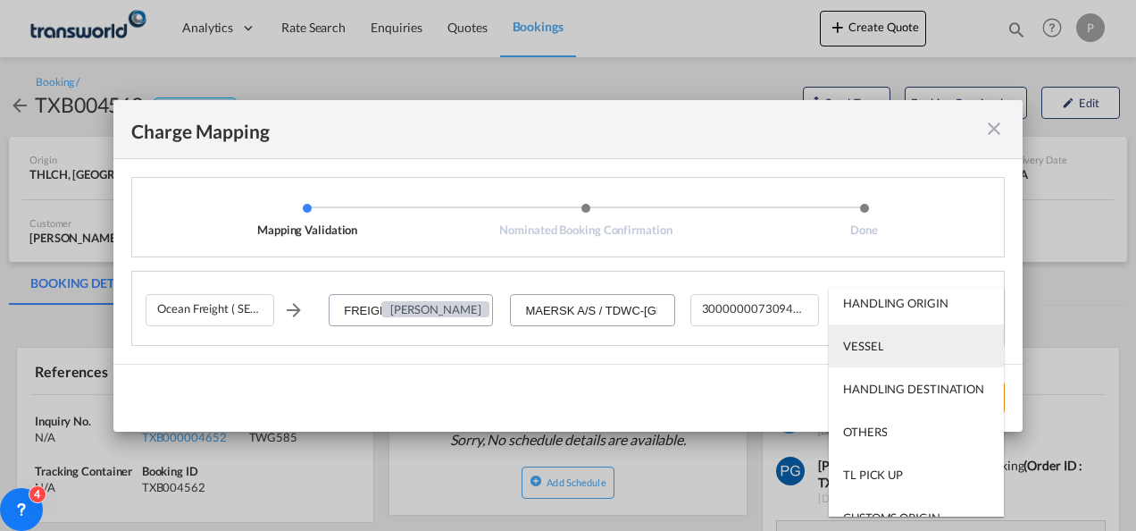
scroll to position [4, 0]
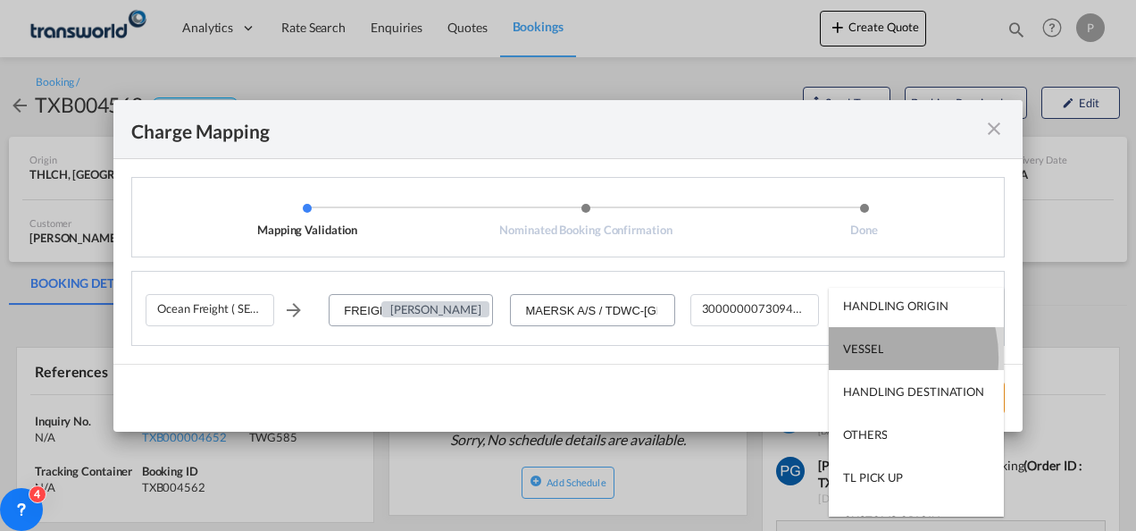
click at [861, 357] on md-option "VESSEL" at bounding box center [916, 348] width 175 height 43
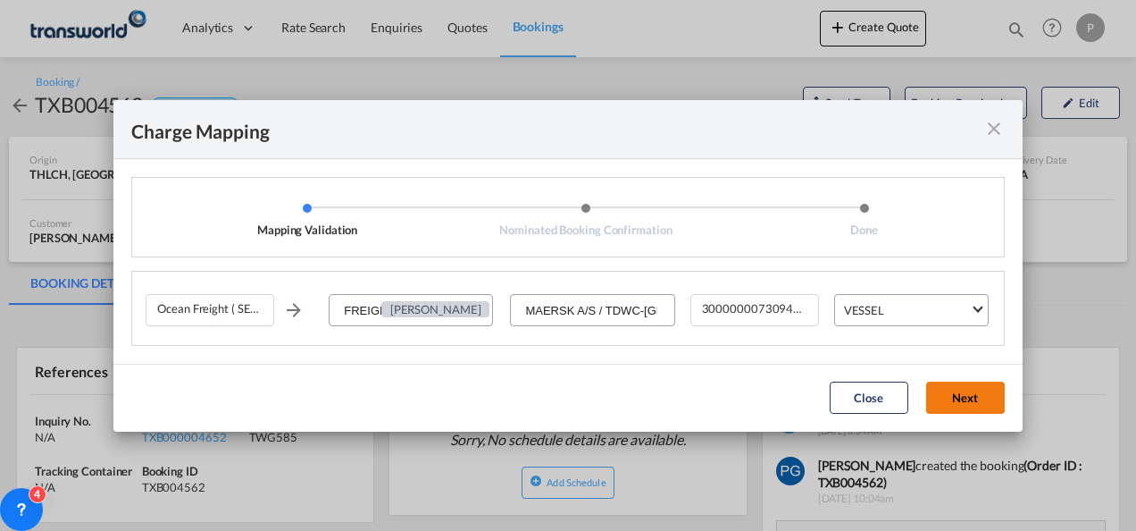
click at [959, 394] on button "Next" at bounding box center [965, 397] width 79 height 32
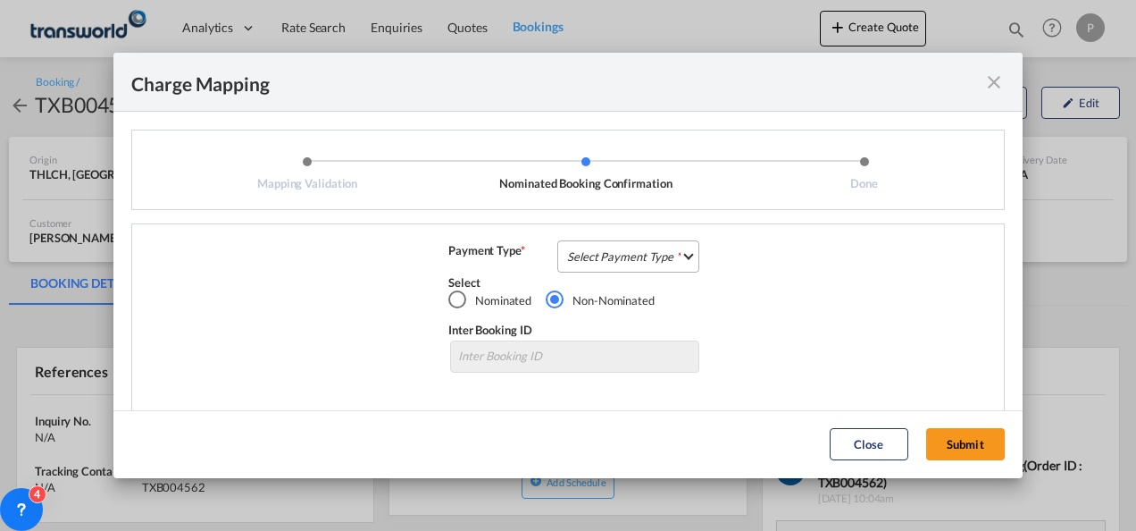
click at [599, 257] on md-select "Select Payment Type COLLECT PREPAID" at bounding box center [628, 256] width 142 height 32
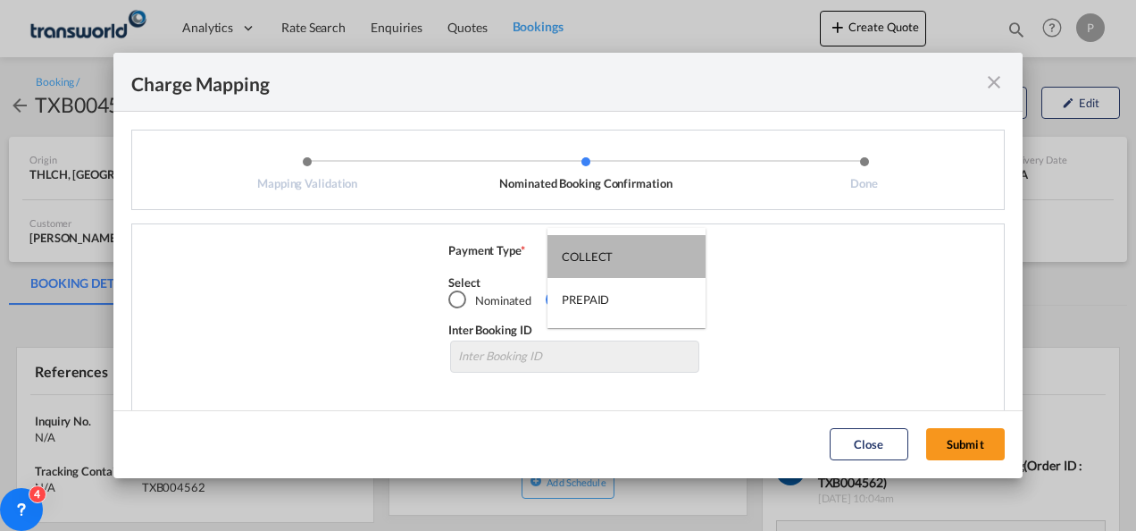
click at [599, 257] on div "COLLECT" at bounding box center [587, 256] width 51 height 16
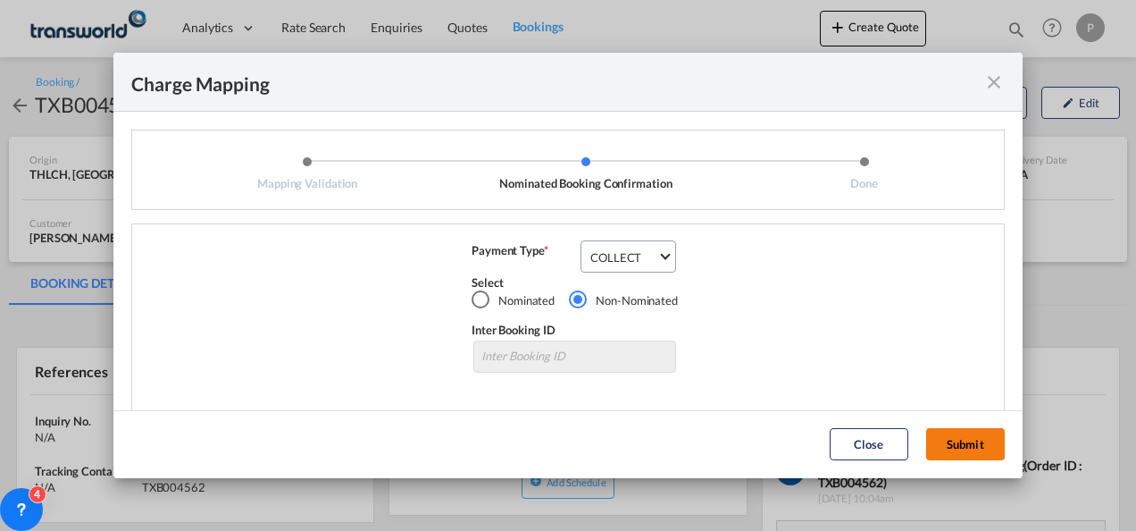
click at [947, 442] on button "Submit" at bounding box center [965, 444] width 79 height 32
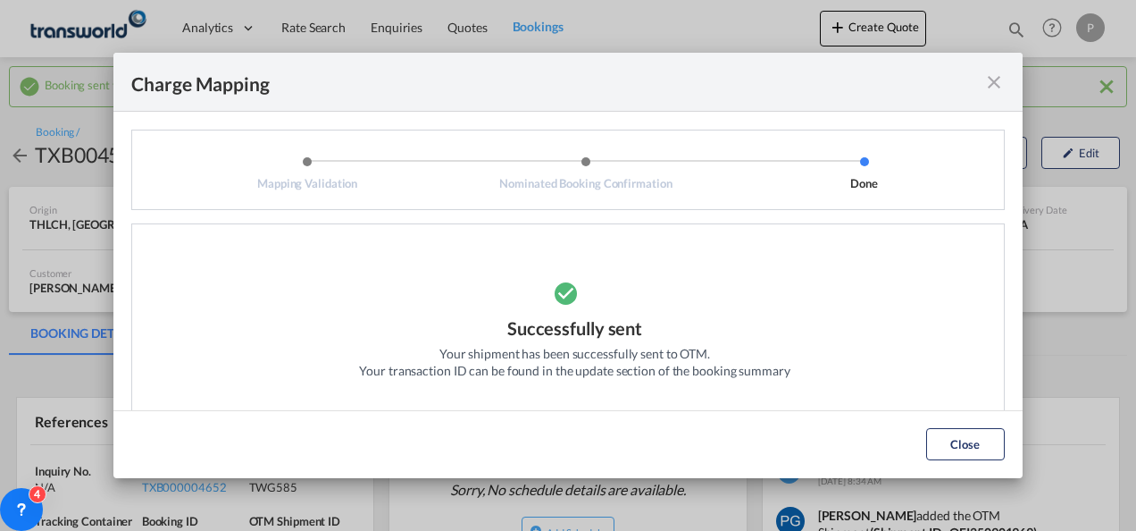
click at [995, 83] on md-icon "icon-close fg-AAA8AD cursor" at bounding box center [994, 81] width 21 height 21
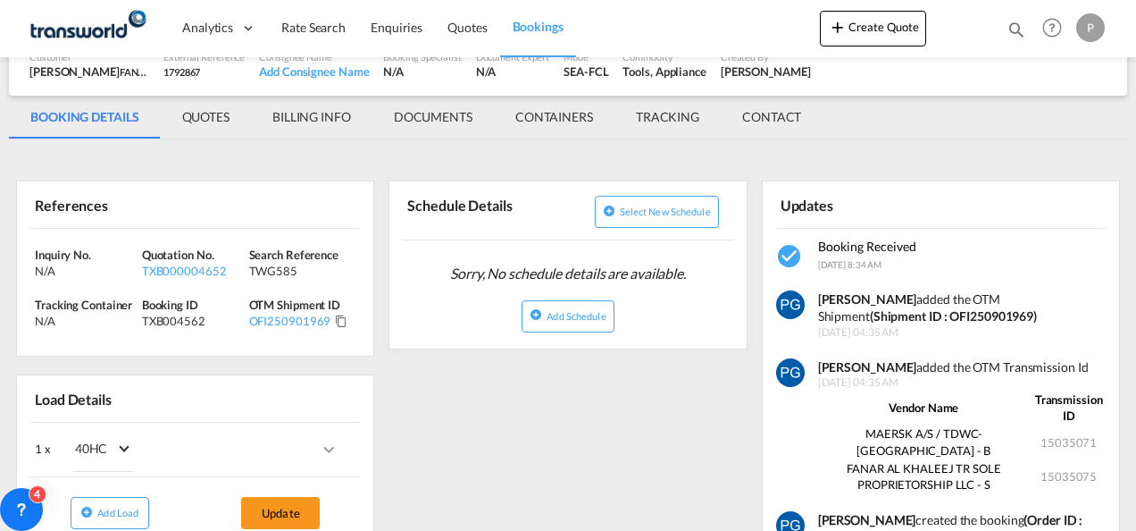
scroll to position [219, 0]
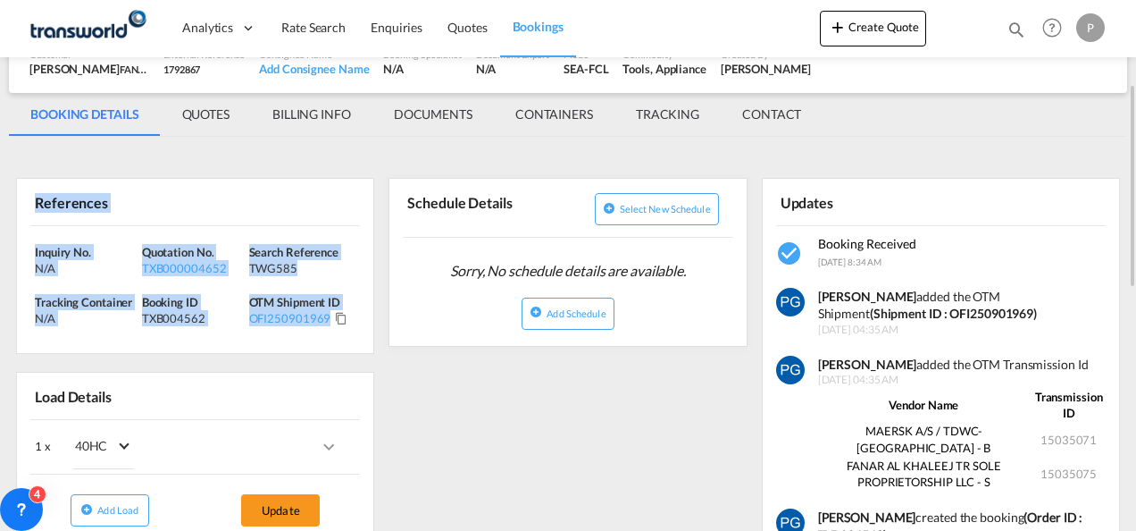
drag, startPoint x: 29, startPoint y: 198, endPoint x: 348, endPoint y: 325, distance: 344.0
click at [348, 325] on div "References Inquiry No. N/A Quotation No. TXB000004652 Search Reference TWG585 T…" at bounding box center [195, 266] width 358 height 176
copy div "References Inquiry No. N/A Quotation No. TXB000004652 Search Reference TWG585 T…"
